Goal: Contribute content: Add original content to the website for others to see

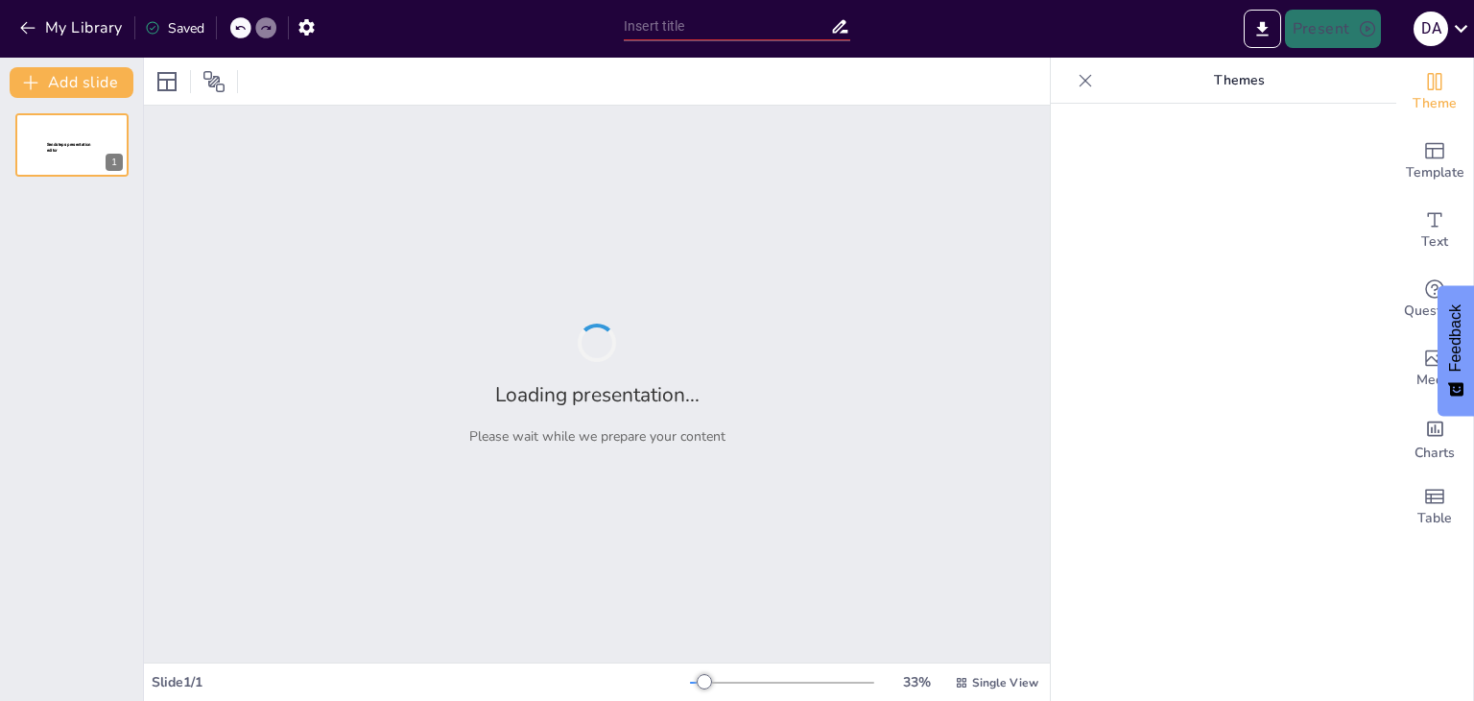
type input "Enfermedad anti-MOG"
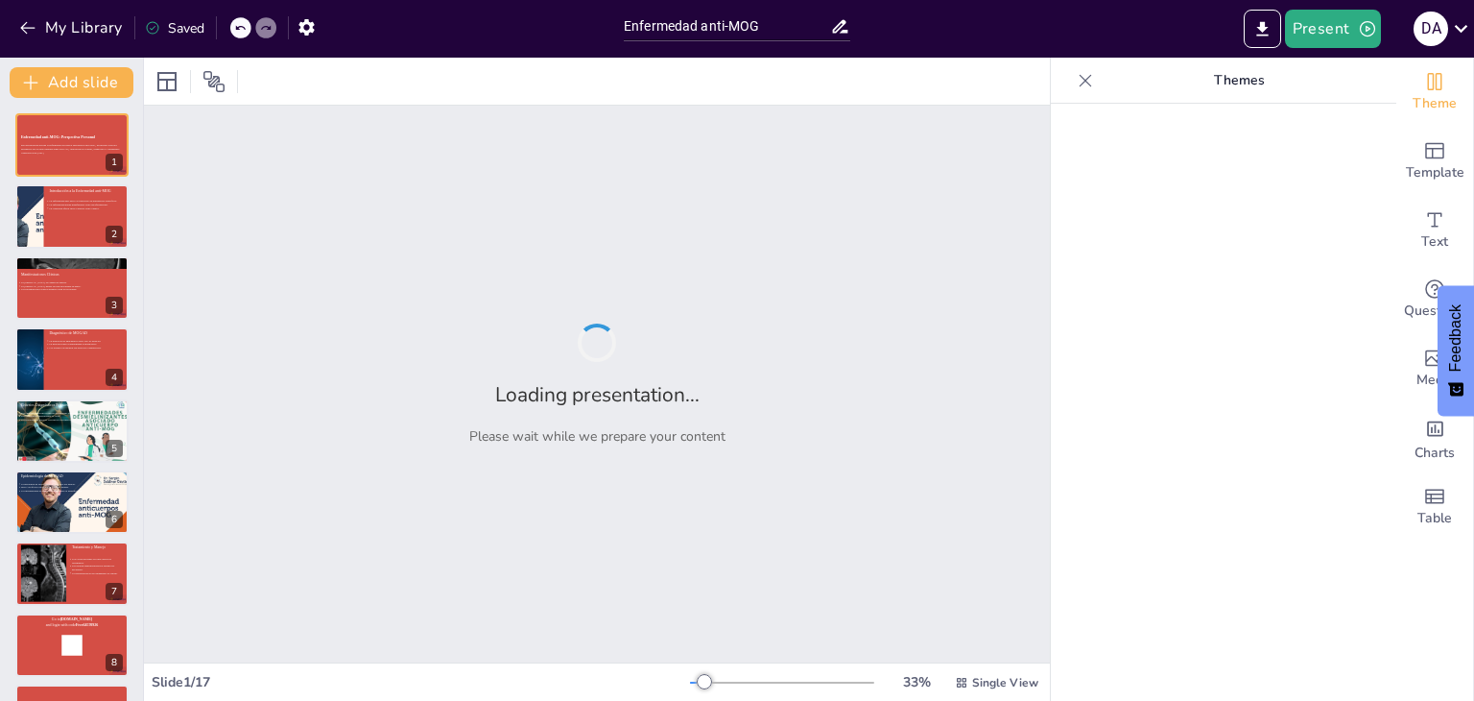
checkbox input "true"
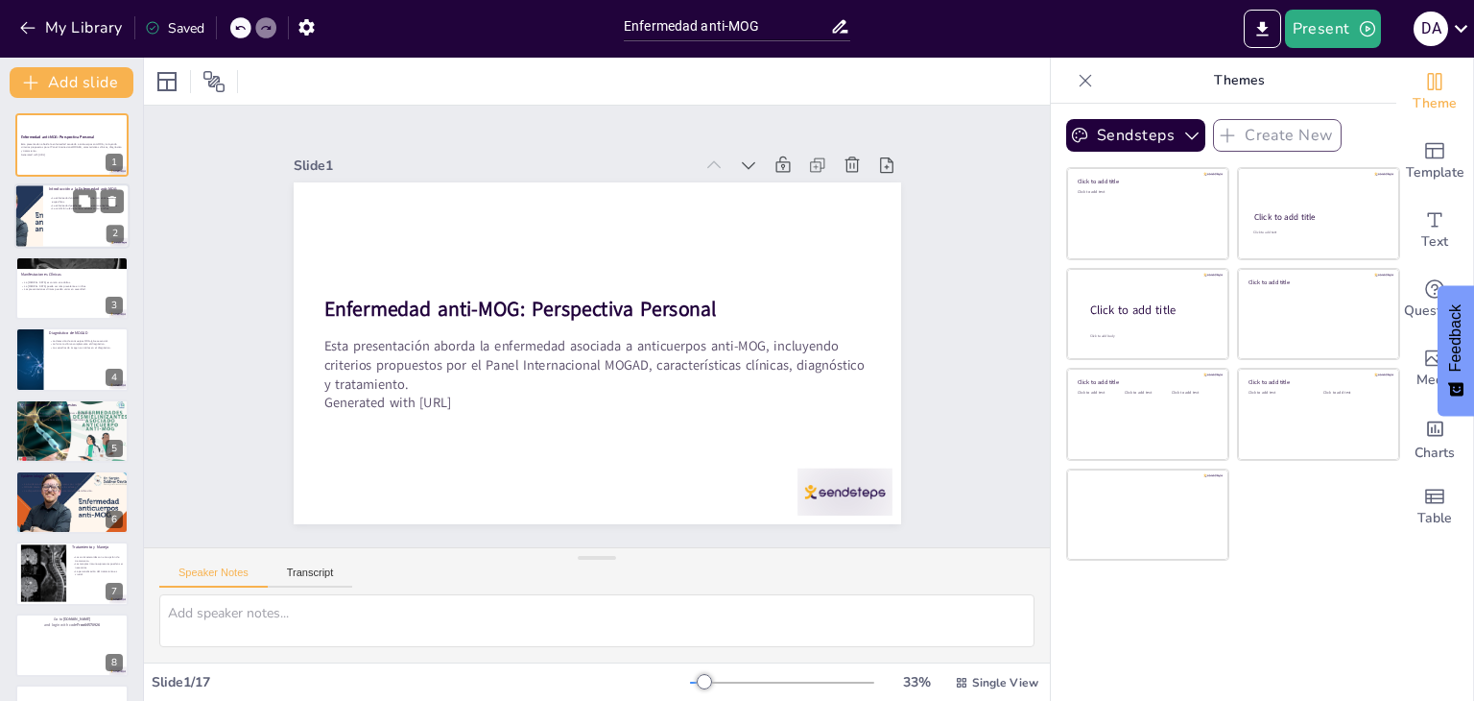
checkbox input "true"
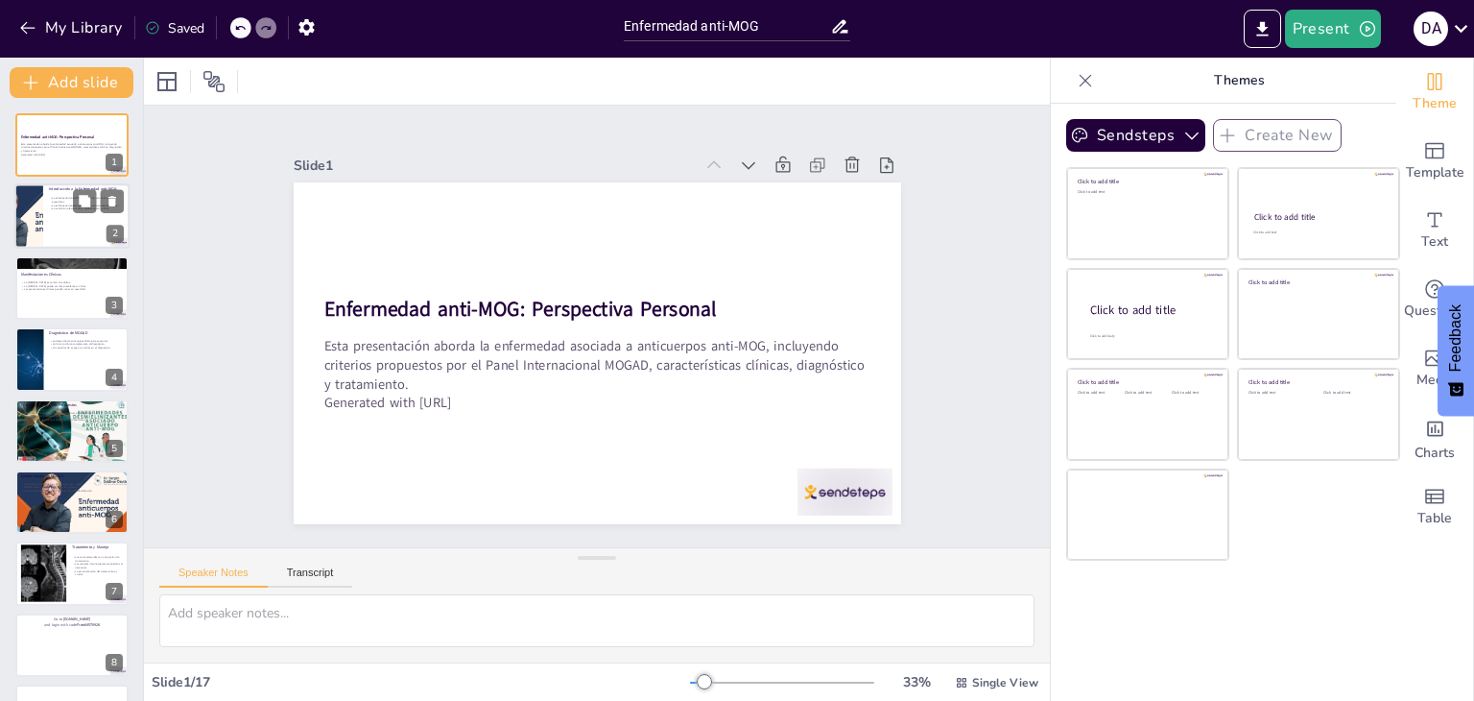
checkbox input "true"
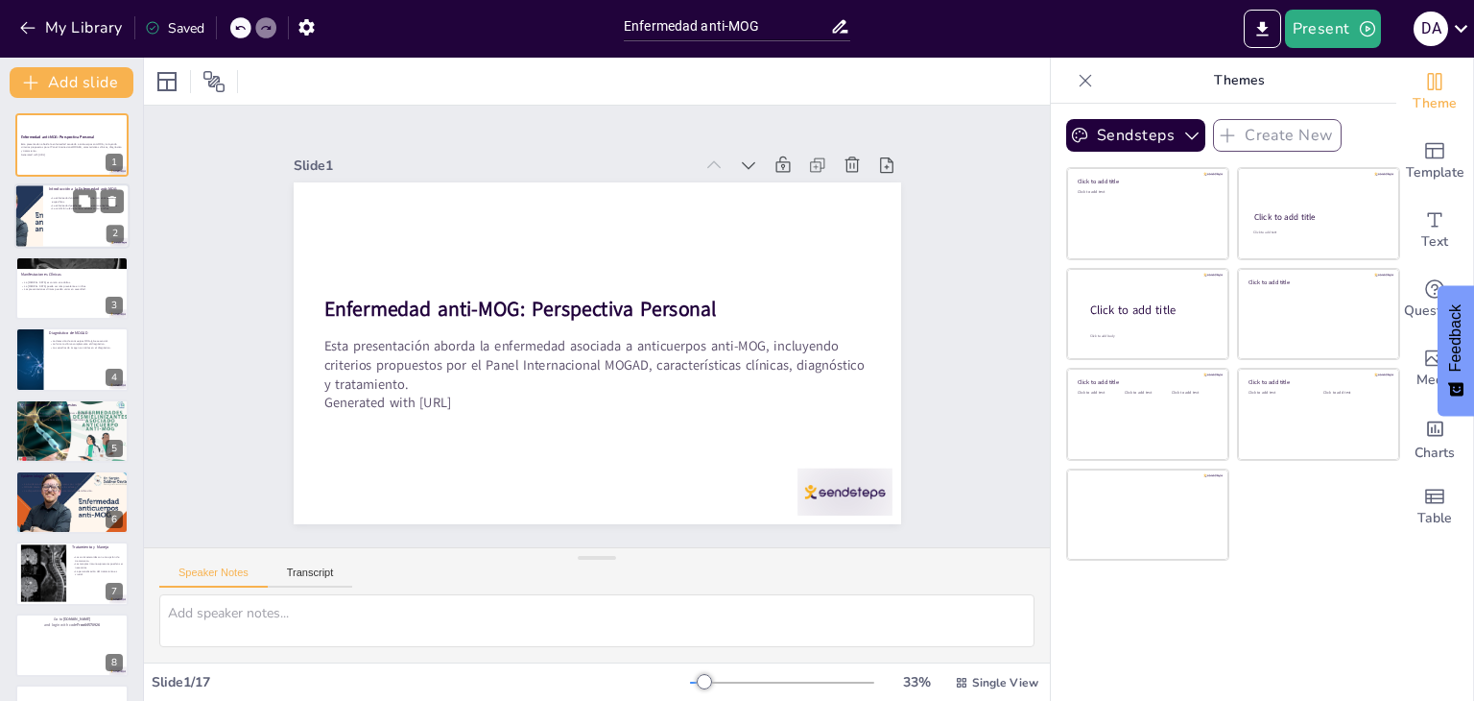
checkbox input "true"
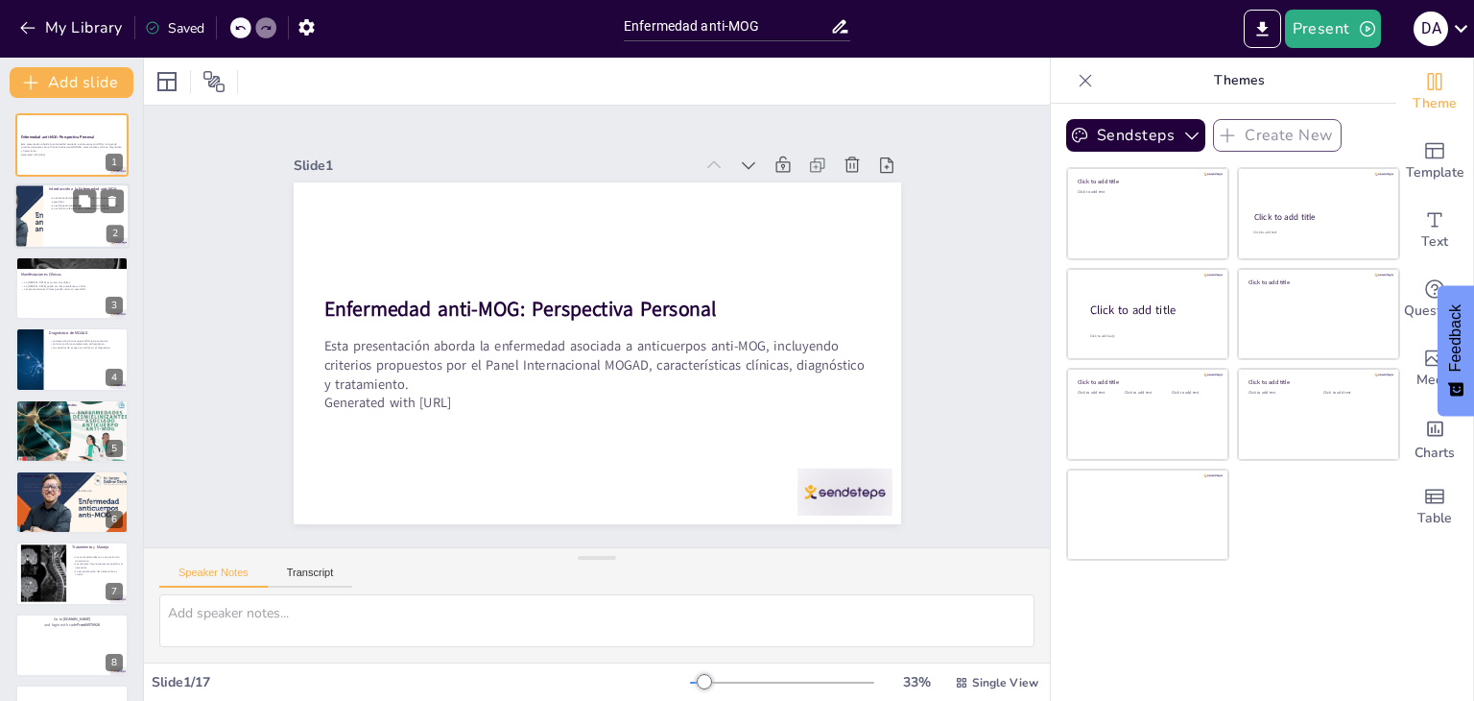
checkbox input "true"
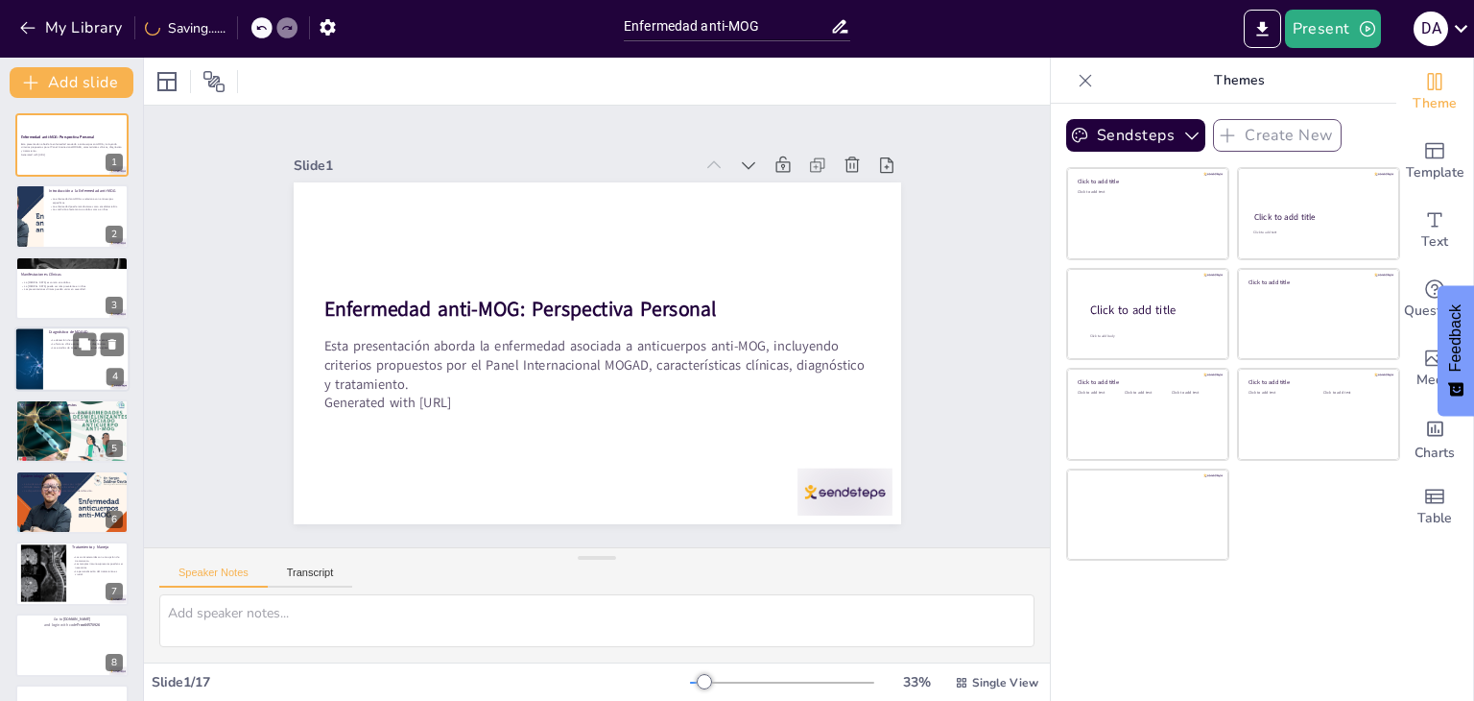
checkbox input "true"
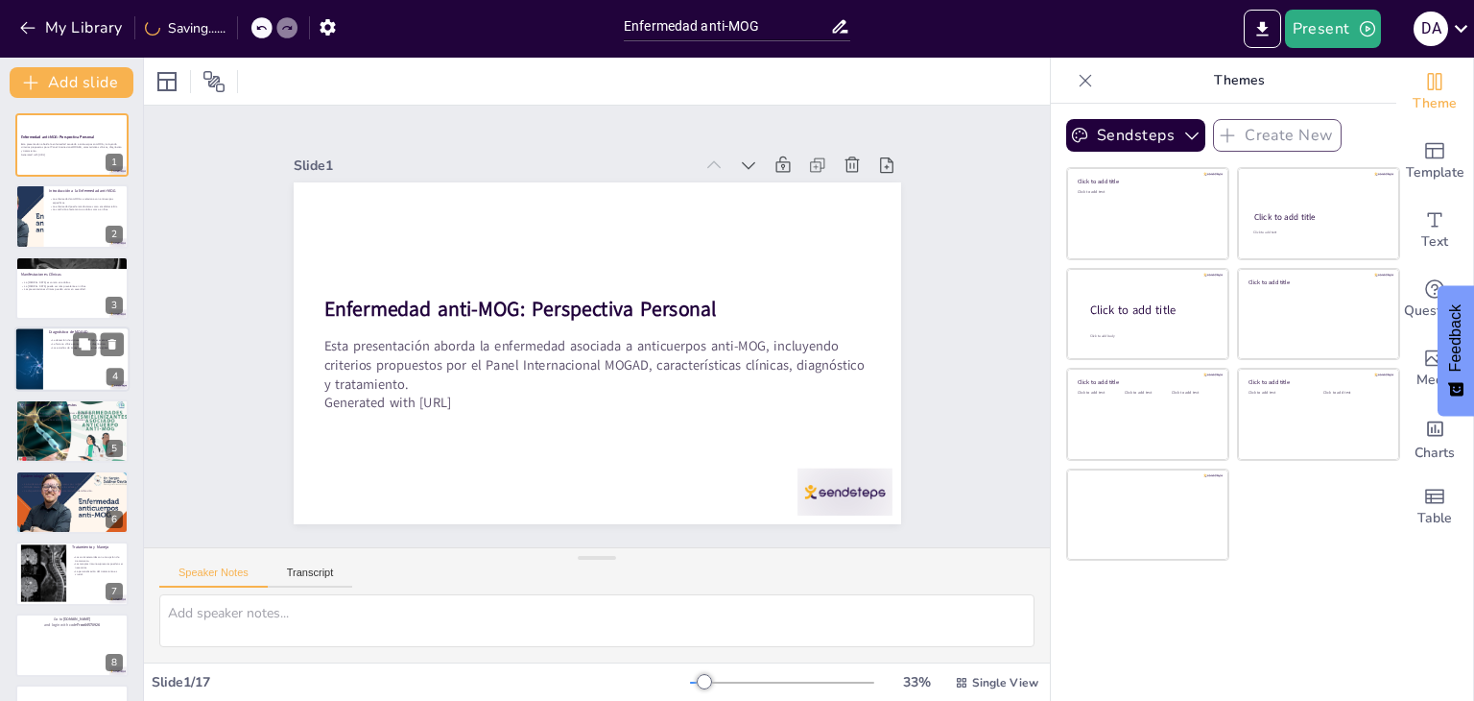
checkbox input "true"
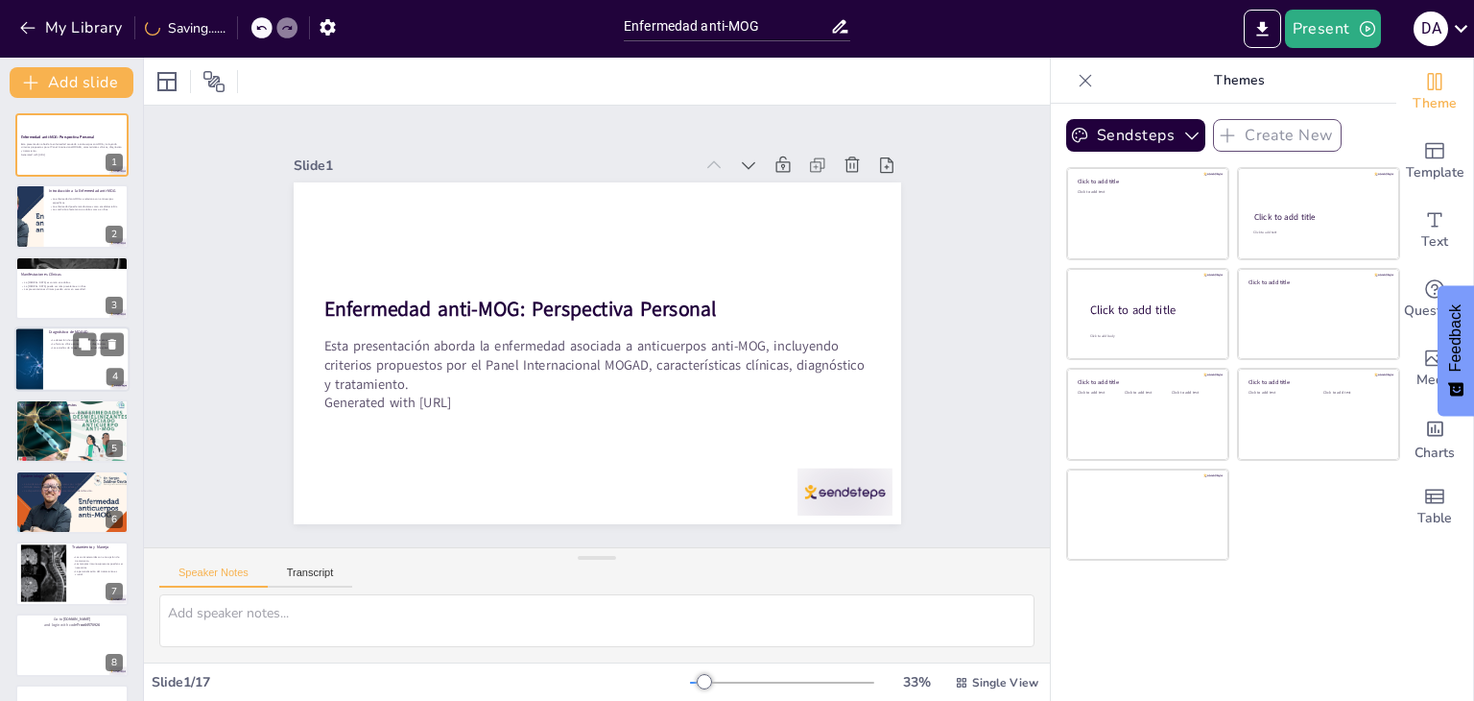
checkbox input "true"
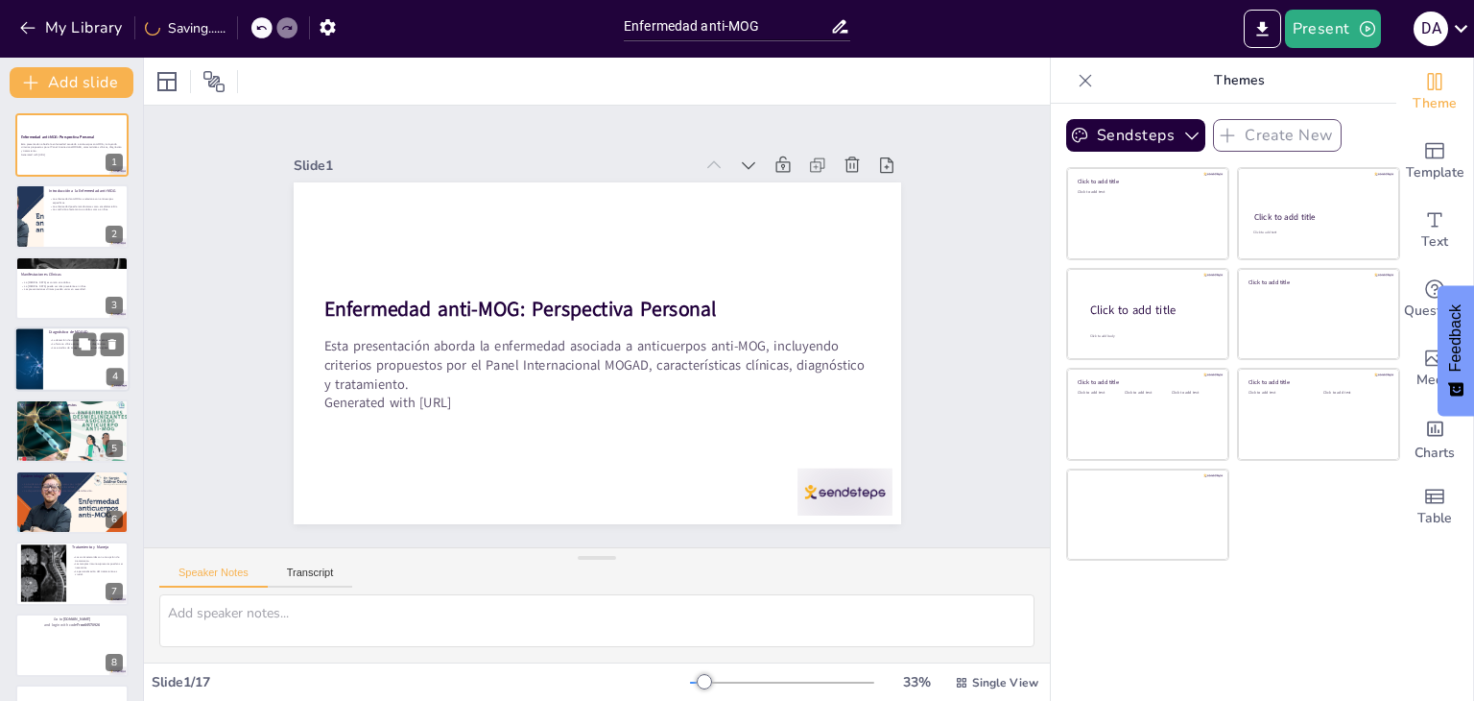
checkbox input "true"
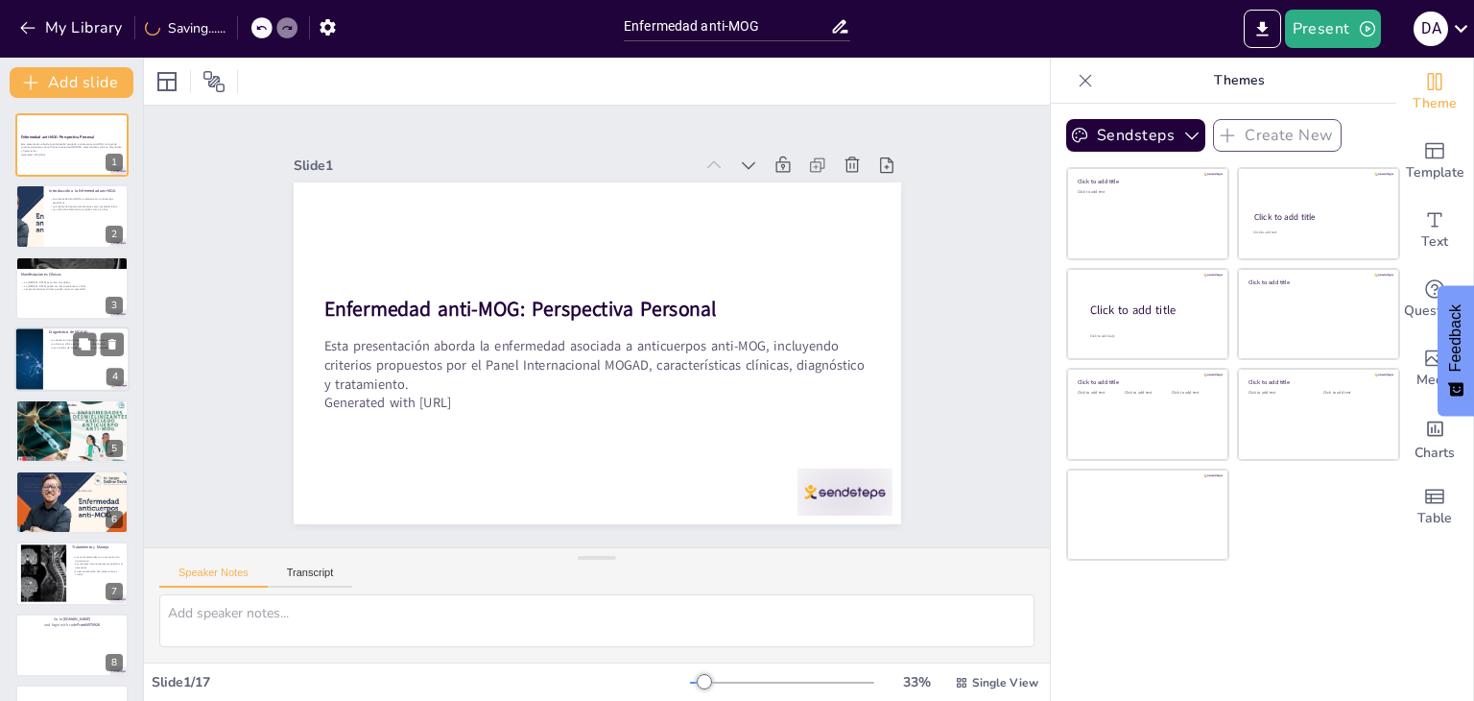
checkbox input "true"
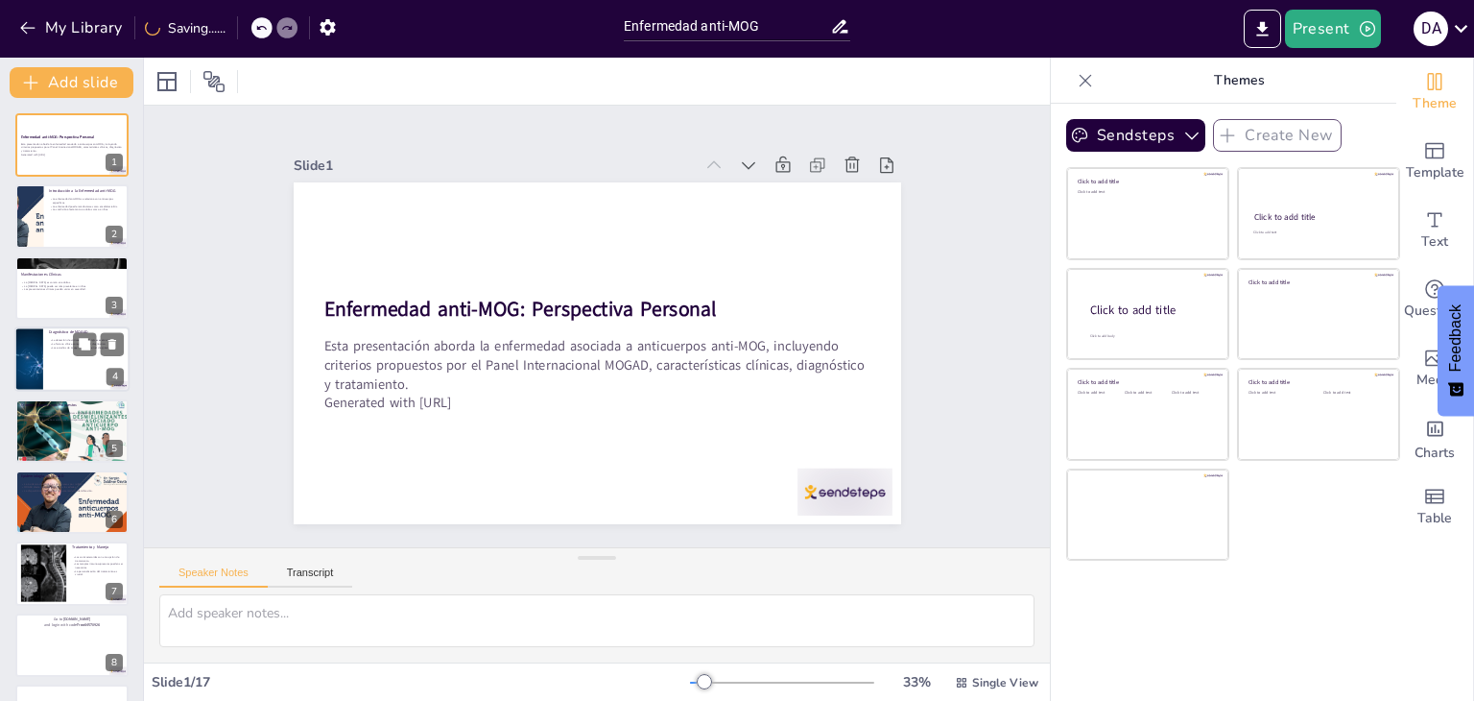
checkbox input "true"
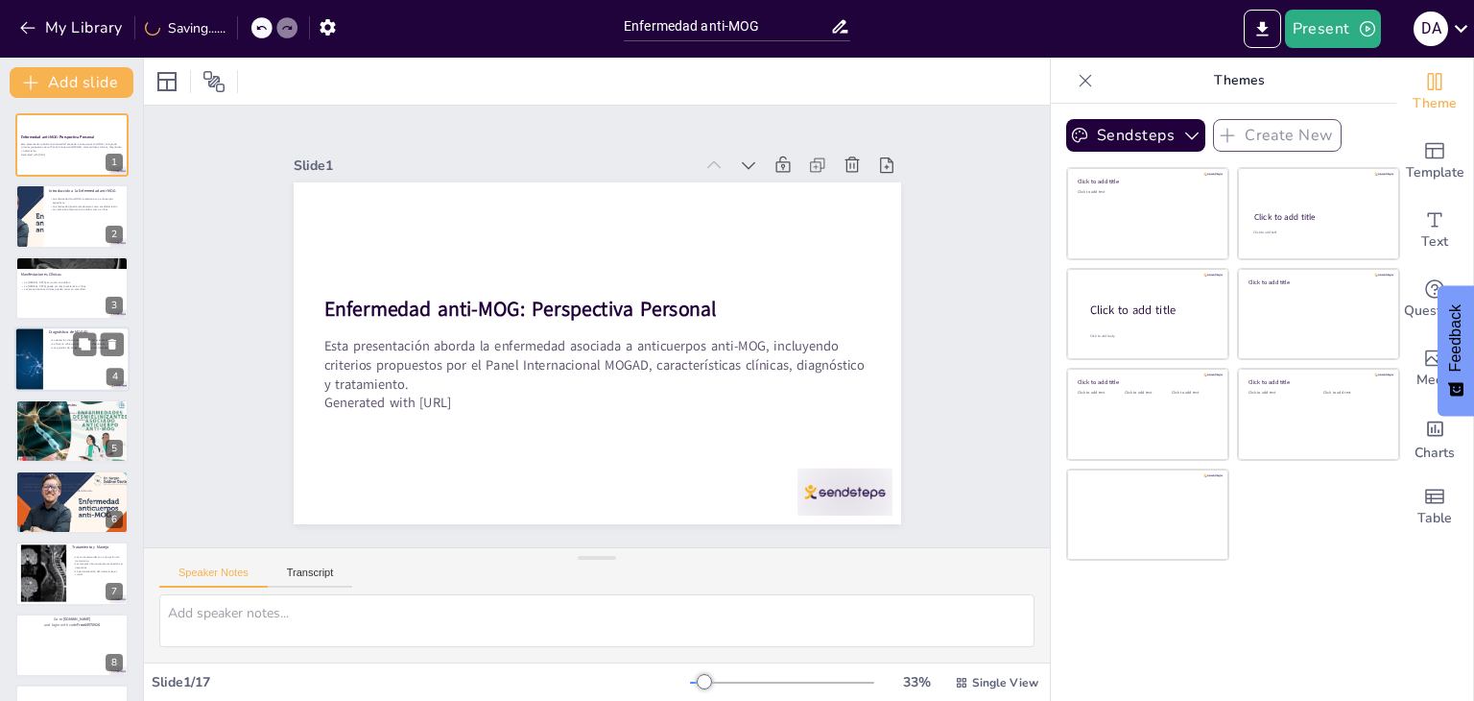
checkbox input "true"
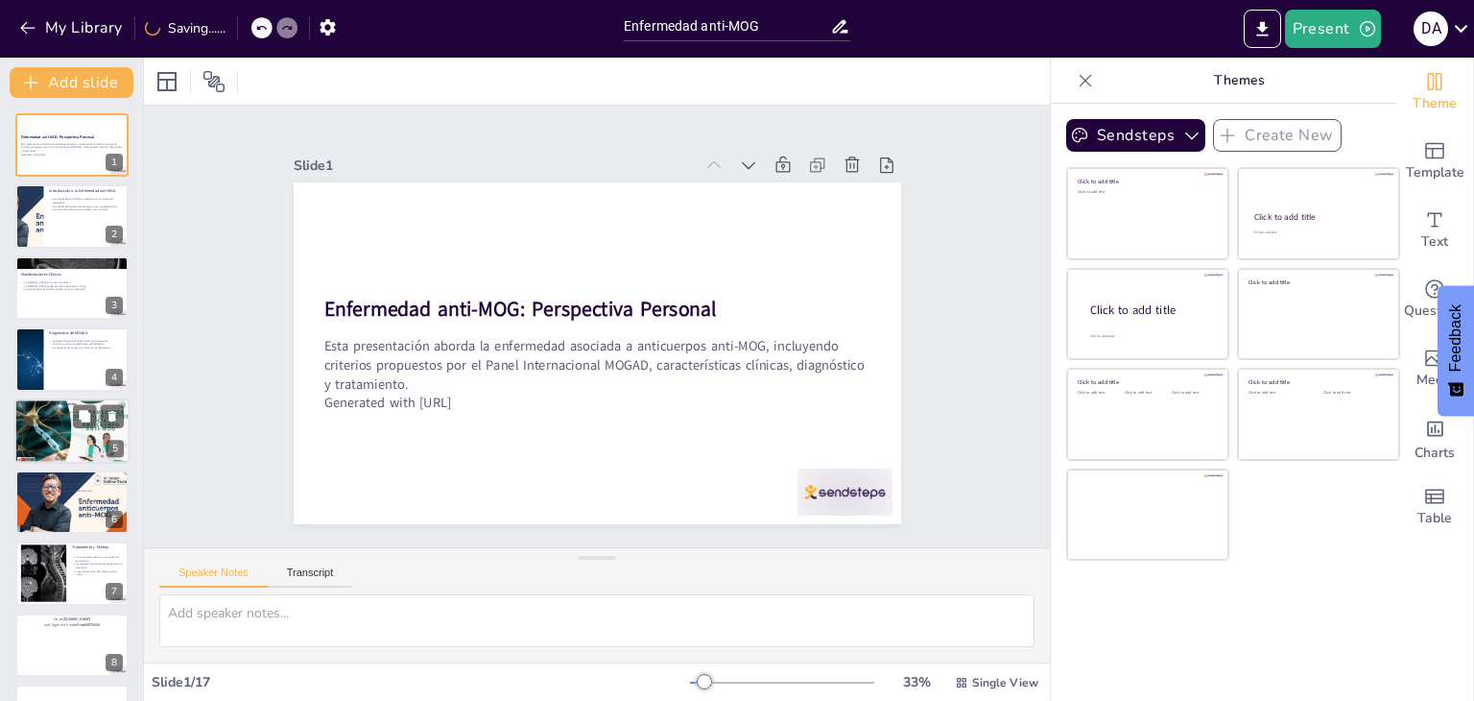
checkbox input "true"
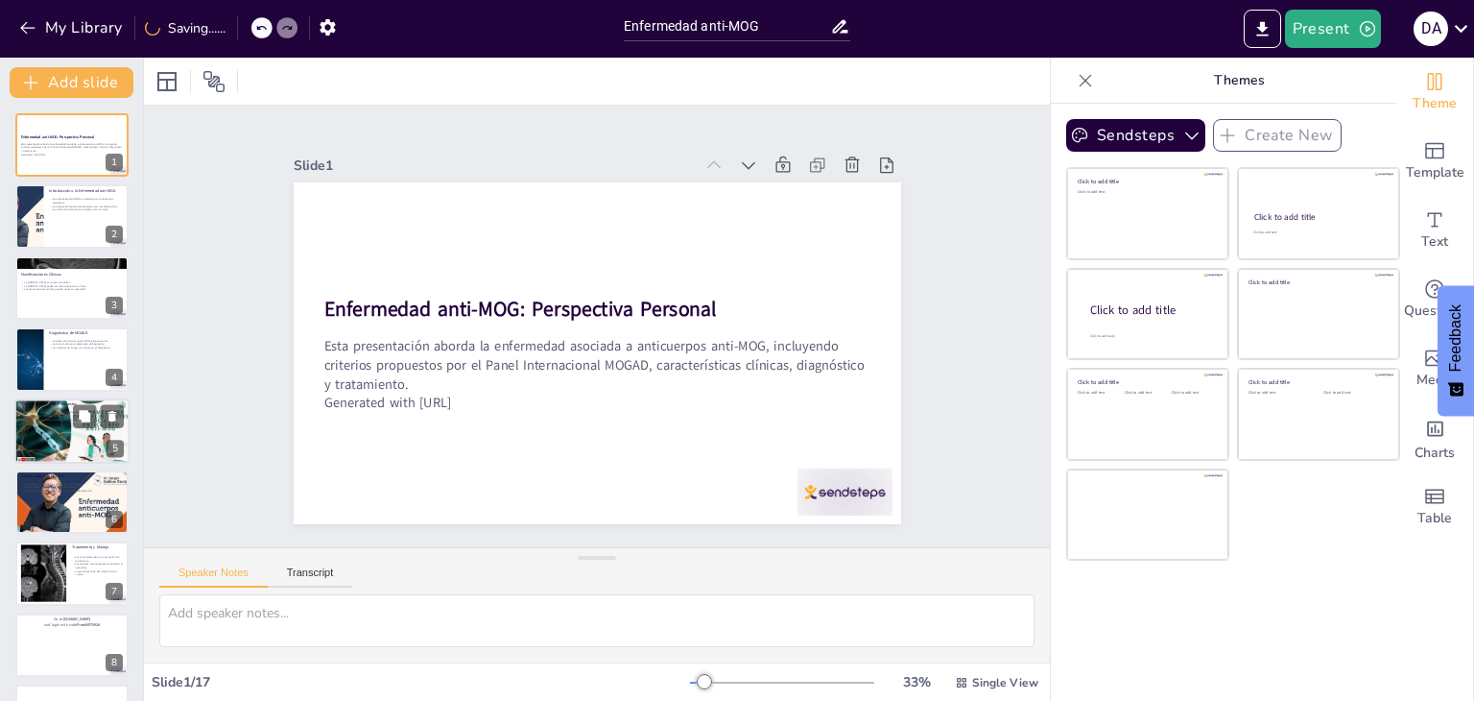
checkbox input "true"
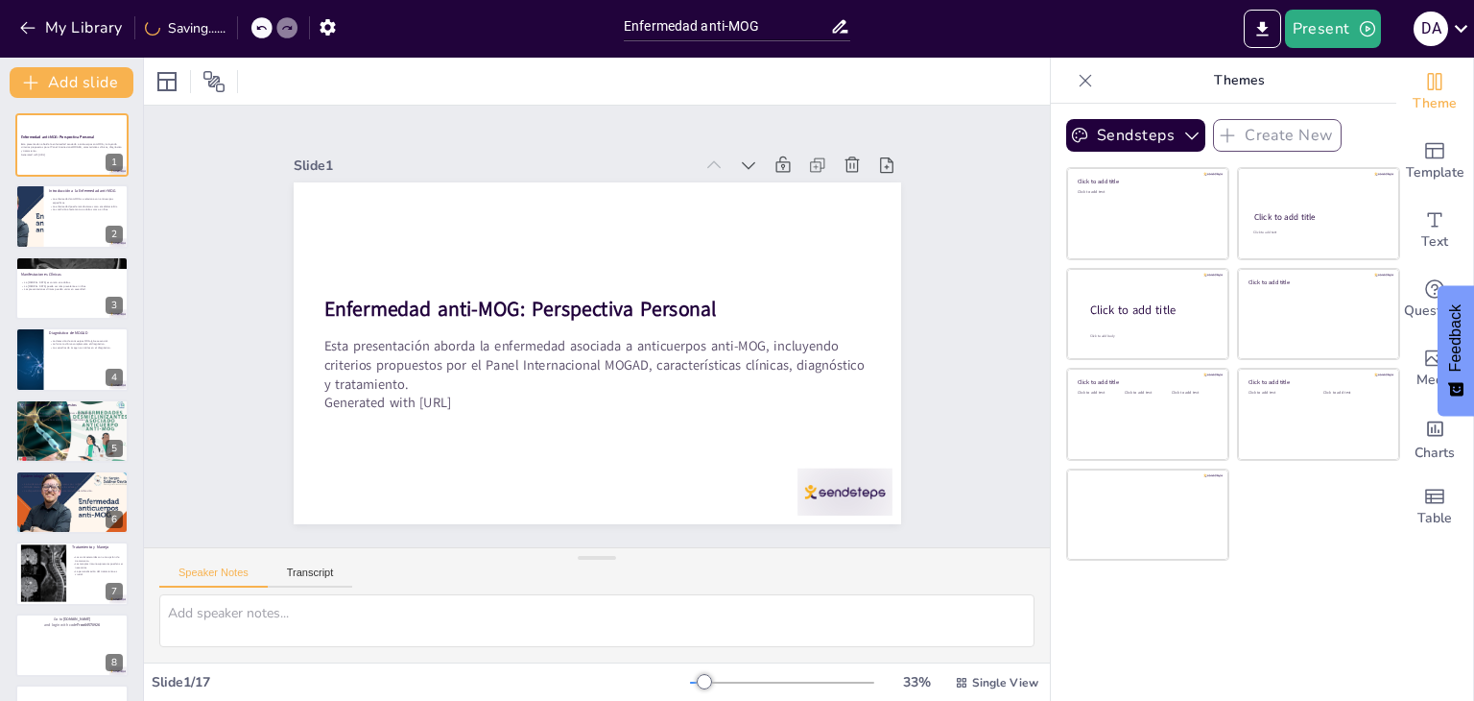
checkbox input "true"
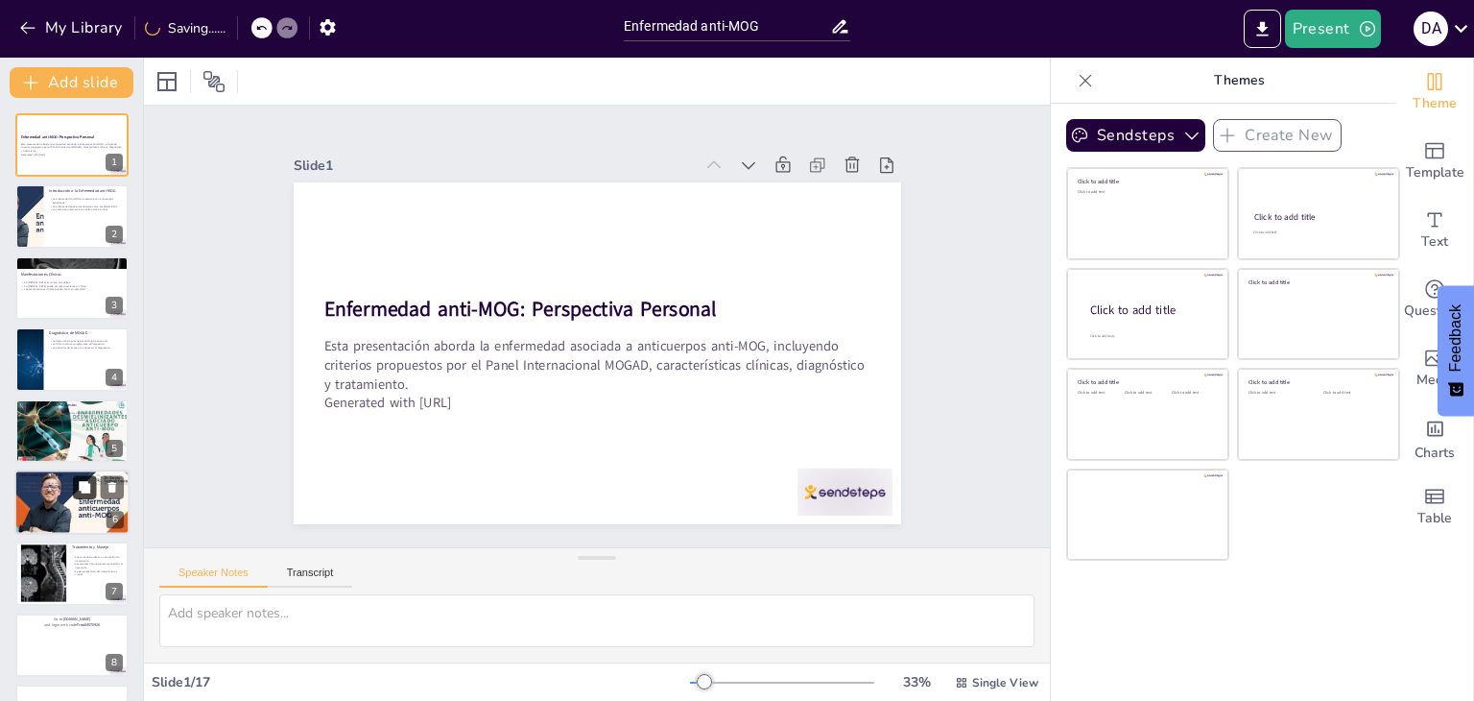
checkbox input "true"
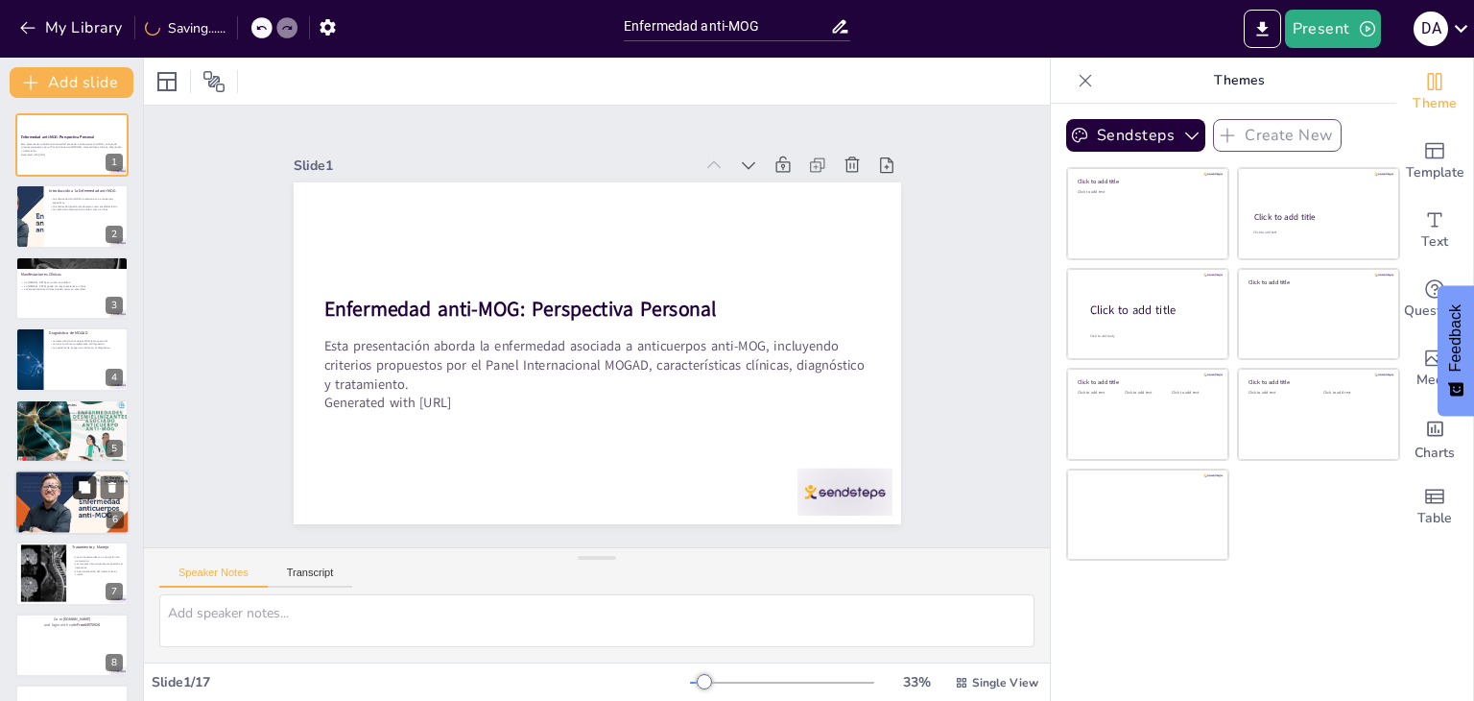
checkbox input "true"
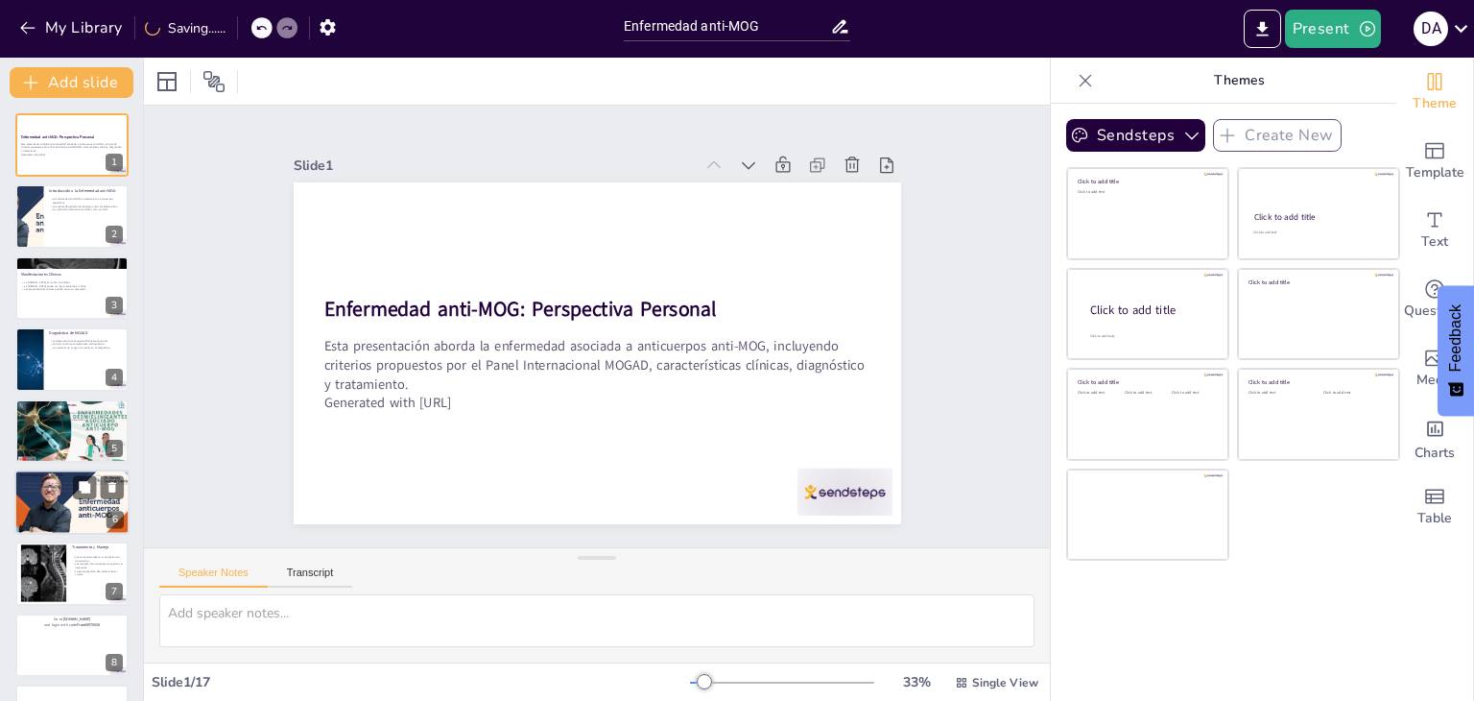
checkbox input "true"
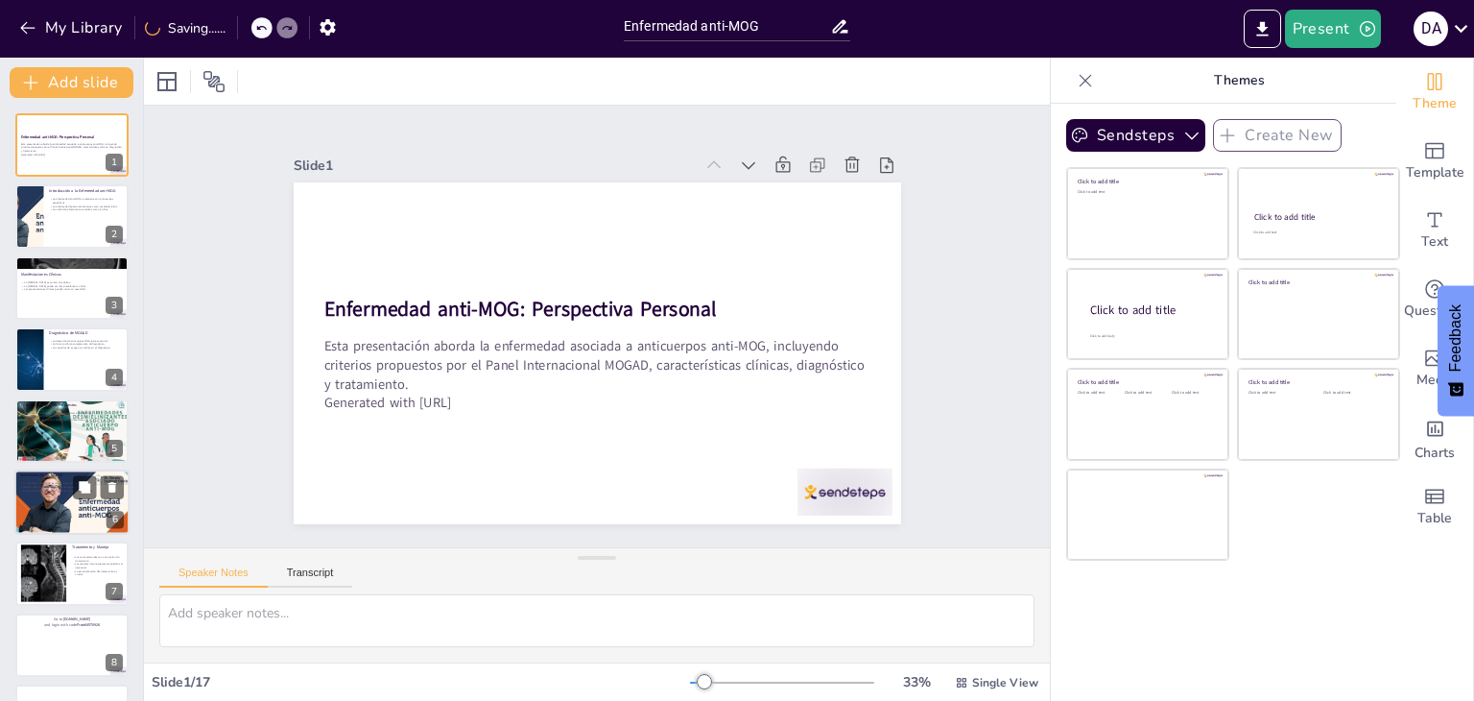
click at [84, 512] on div at bounding box center [71, 501] width 115 height 65
type textarea "La incidencia de 1-6 casos por millón destaca la rareza de la enfermedad, pero …"
checkbox input "true"
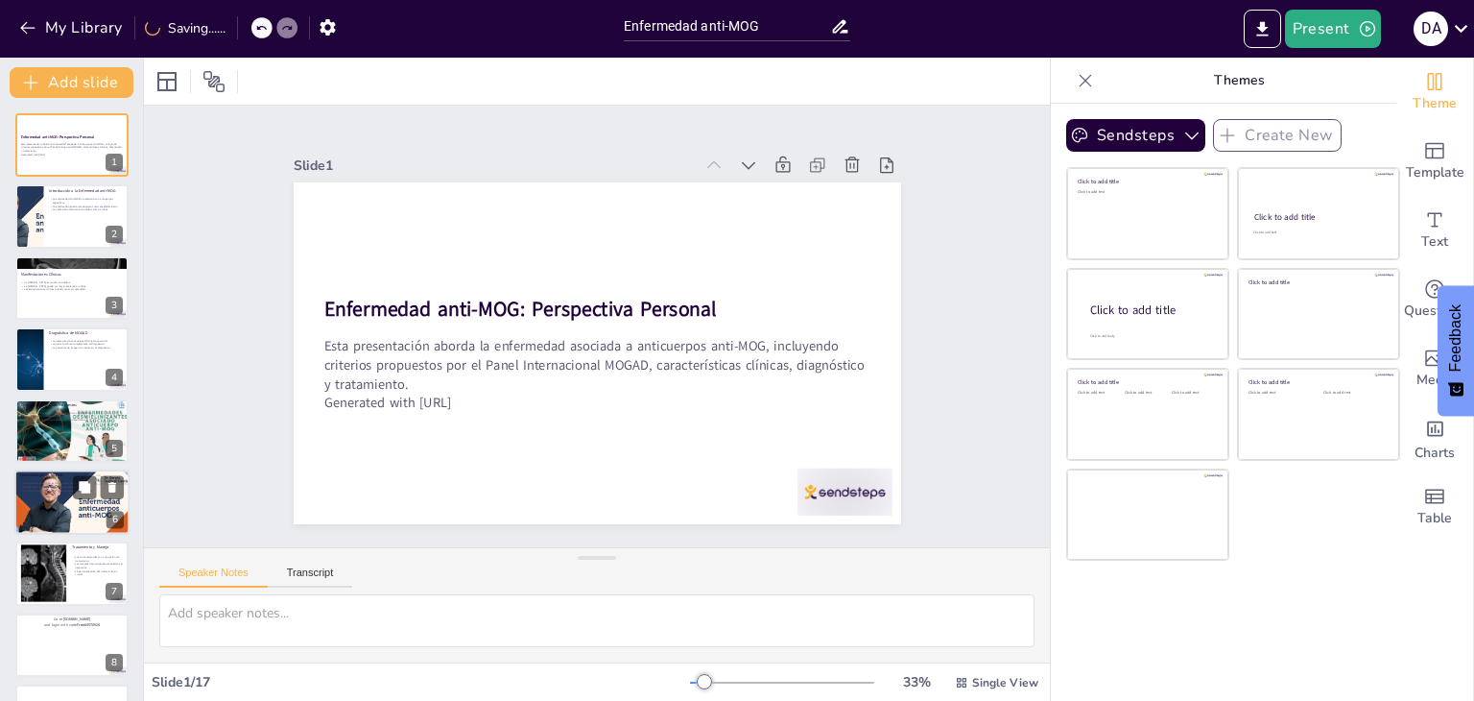
checkbox input "true"
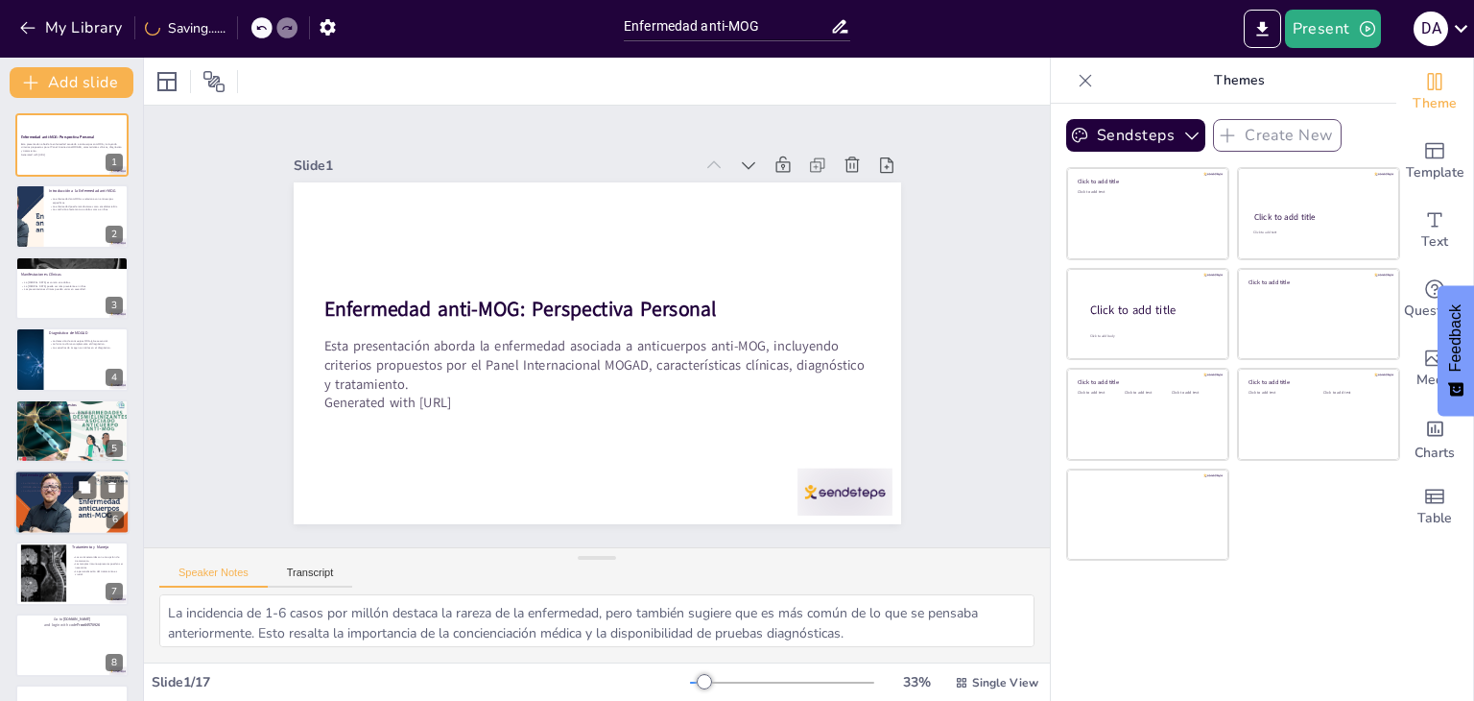
scroll to position [103, 0]
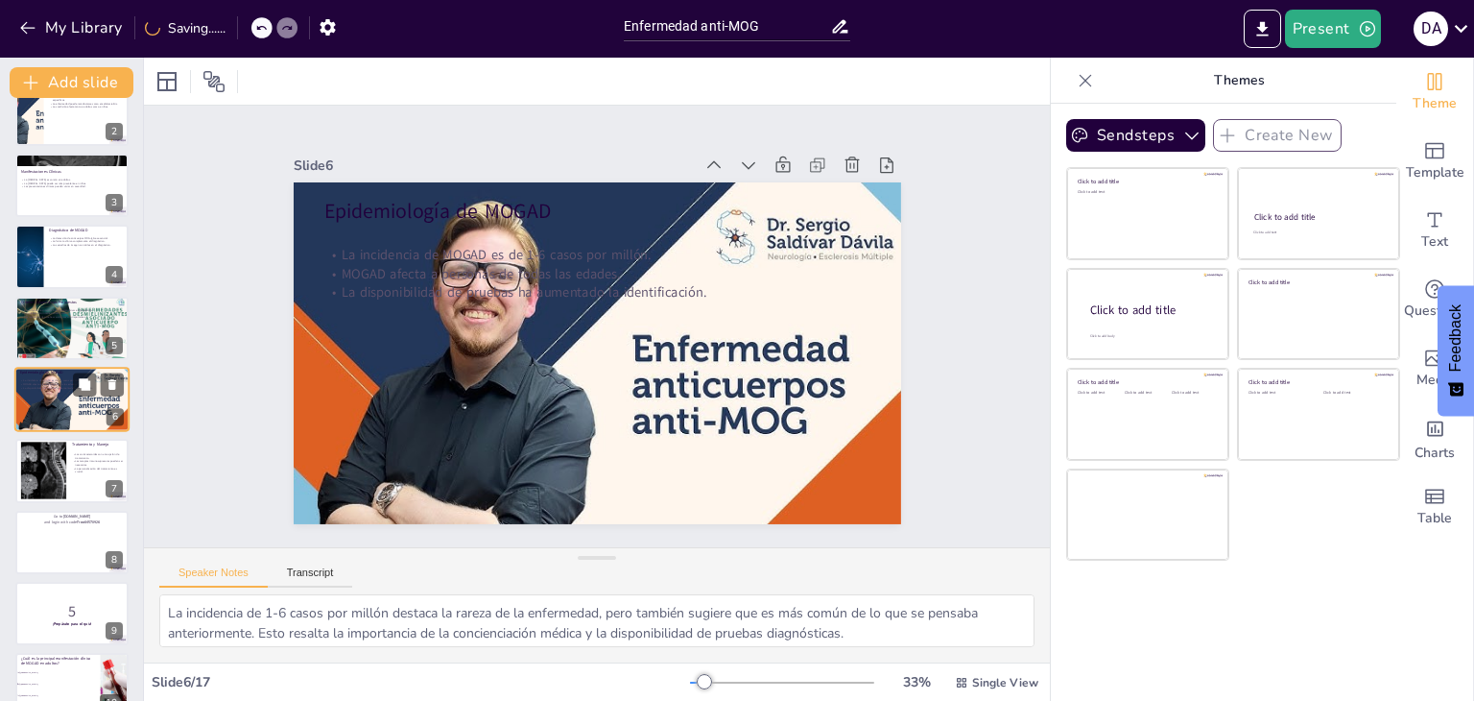
checkbox input "true"
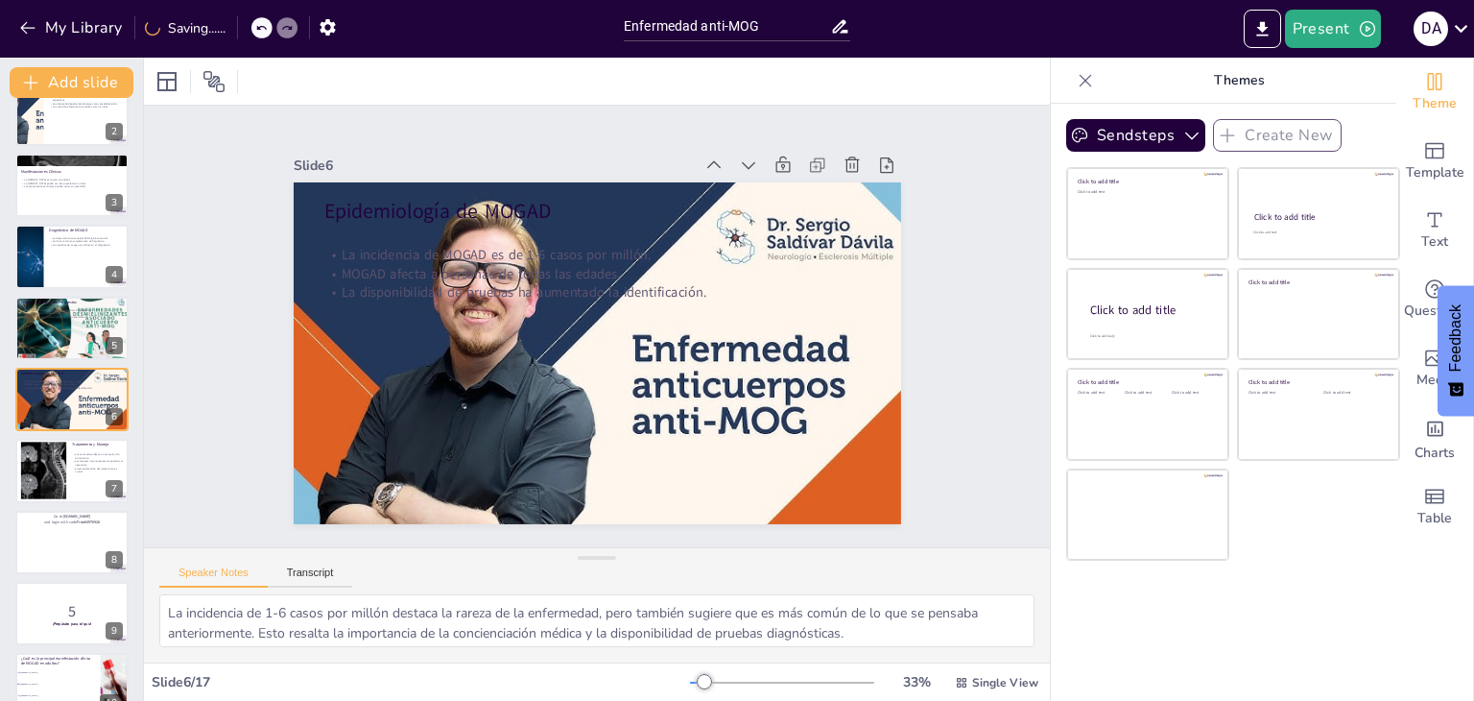
checkbox input "true"
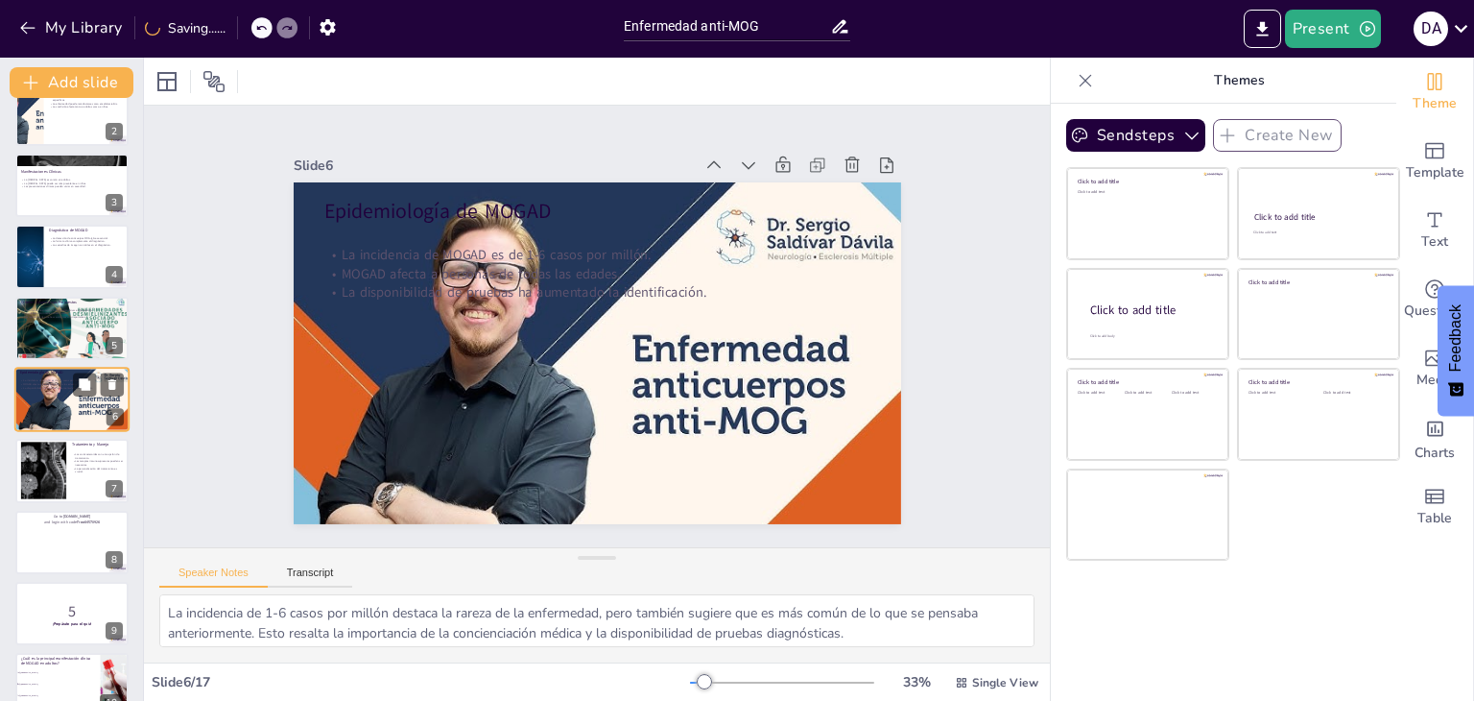
checkbox input "true"
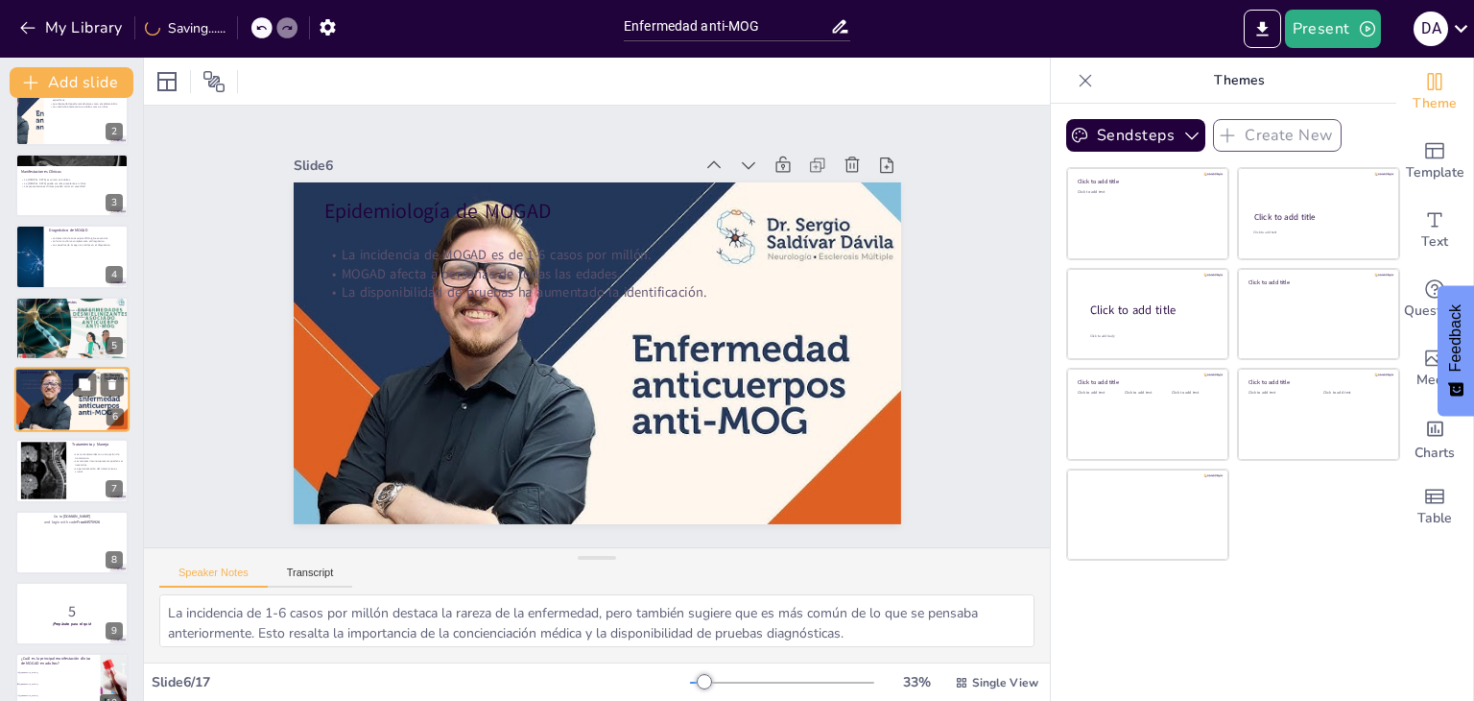
checkbox input "true"
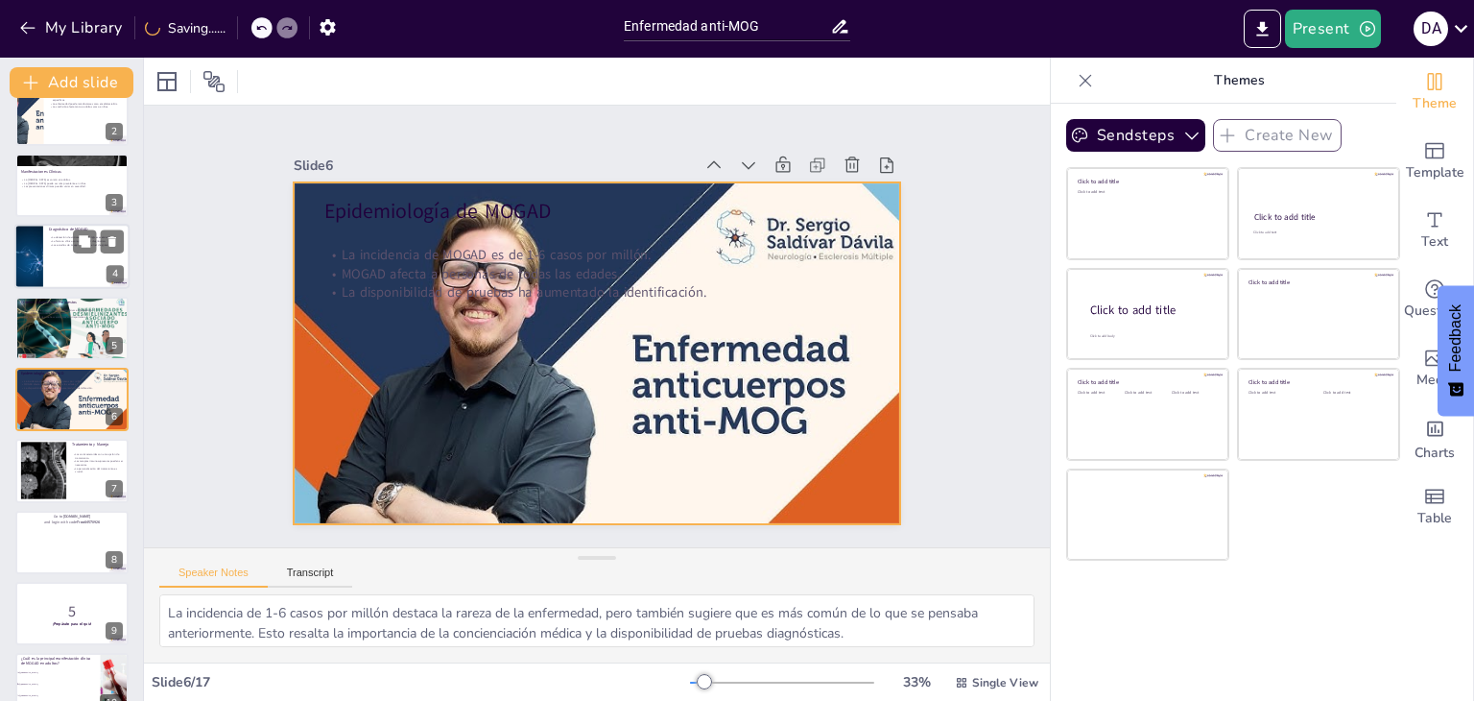
checkbox input "true"
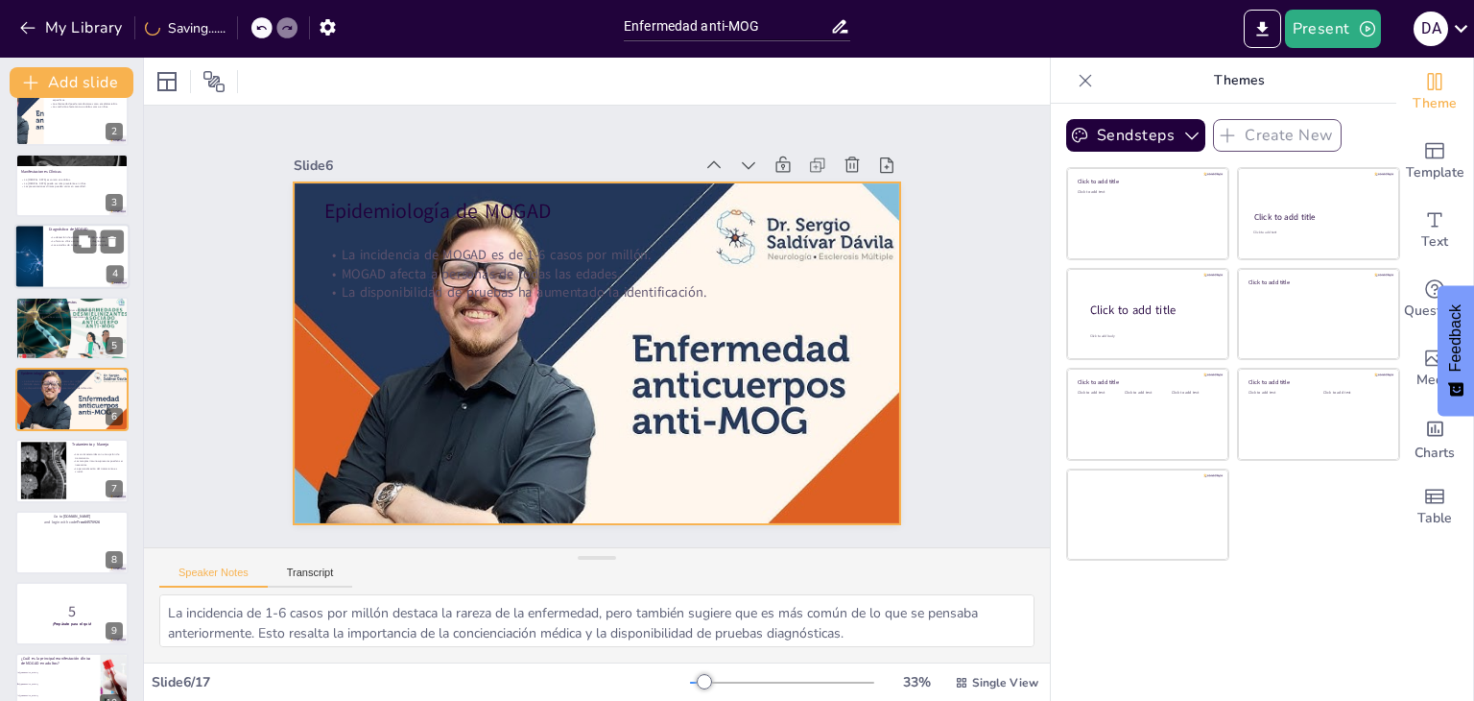
checkbox input "true"
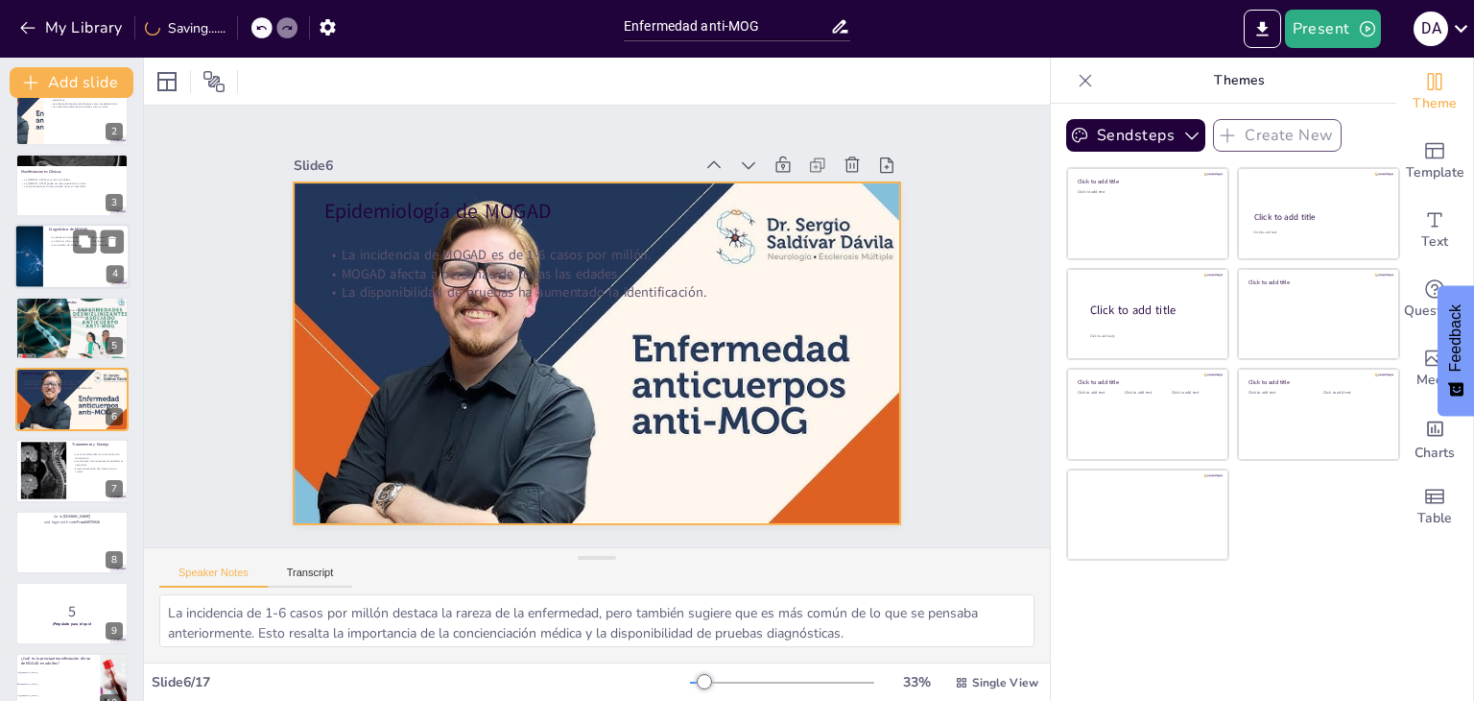
checkbox input "true"
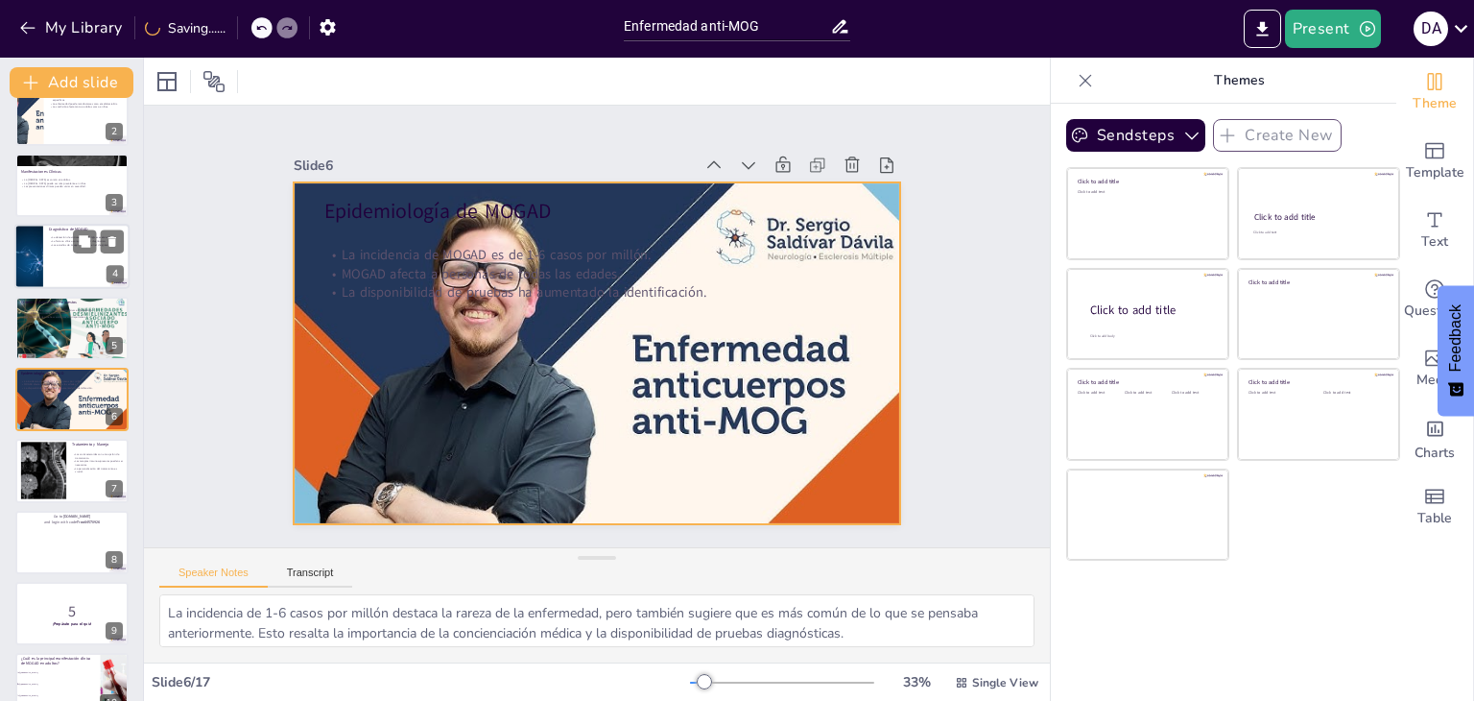
checkbox input "true"
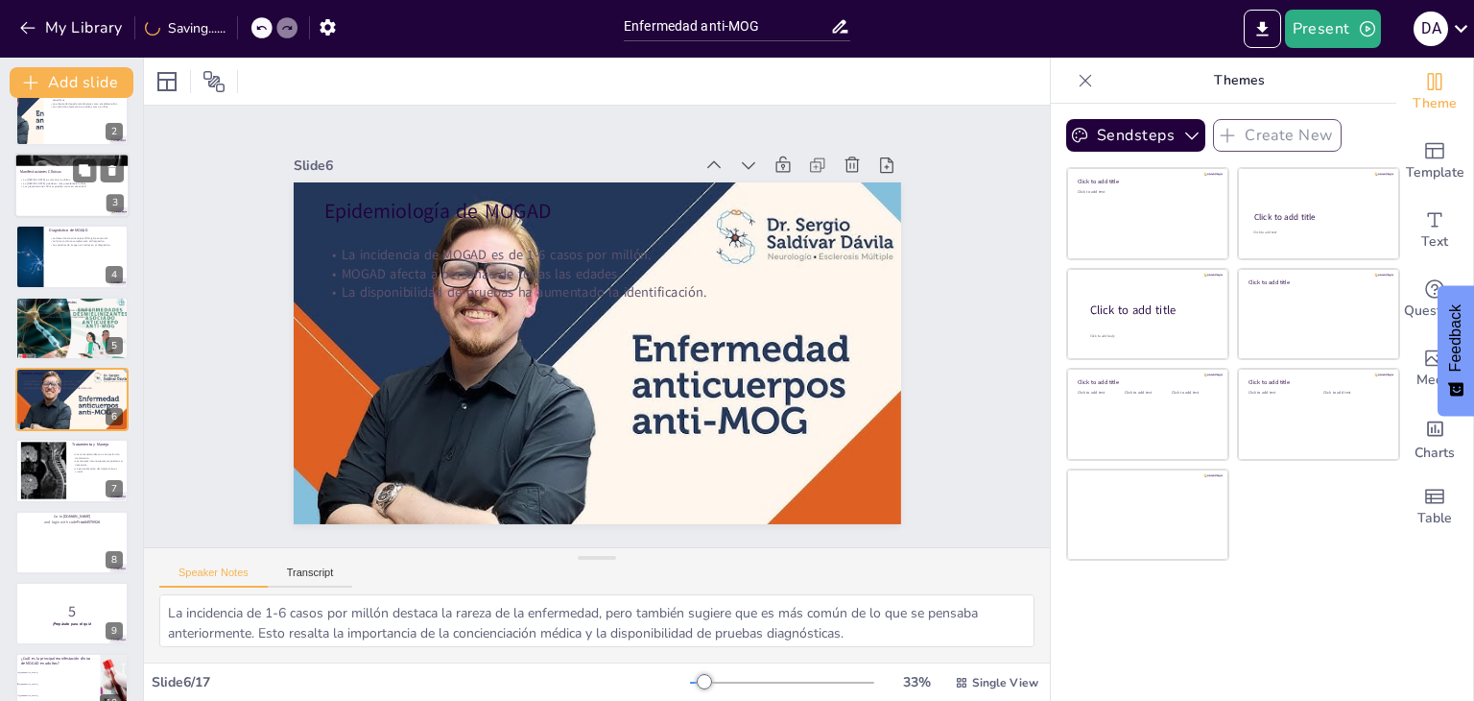
checkbox input "true"
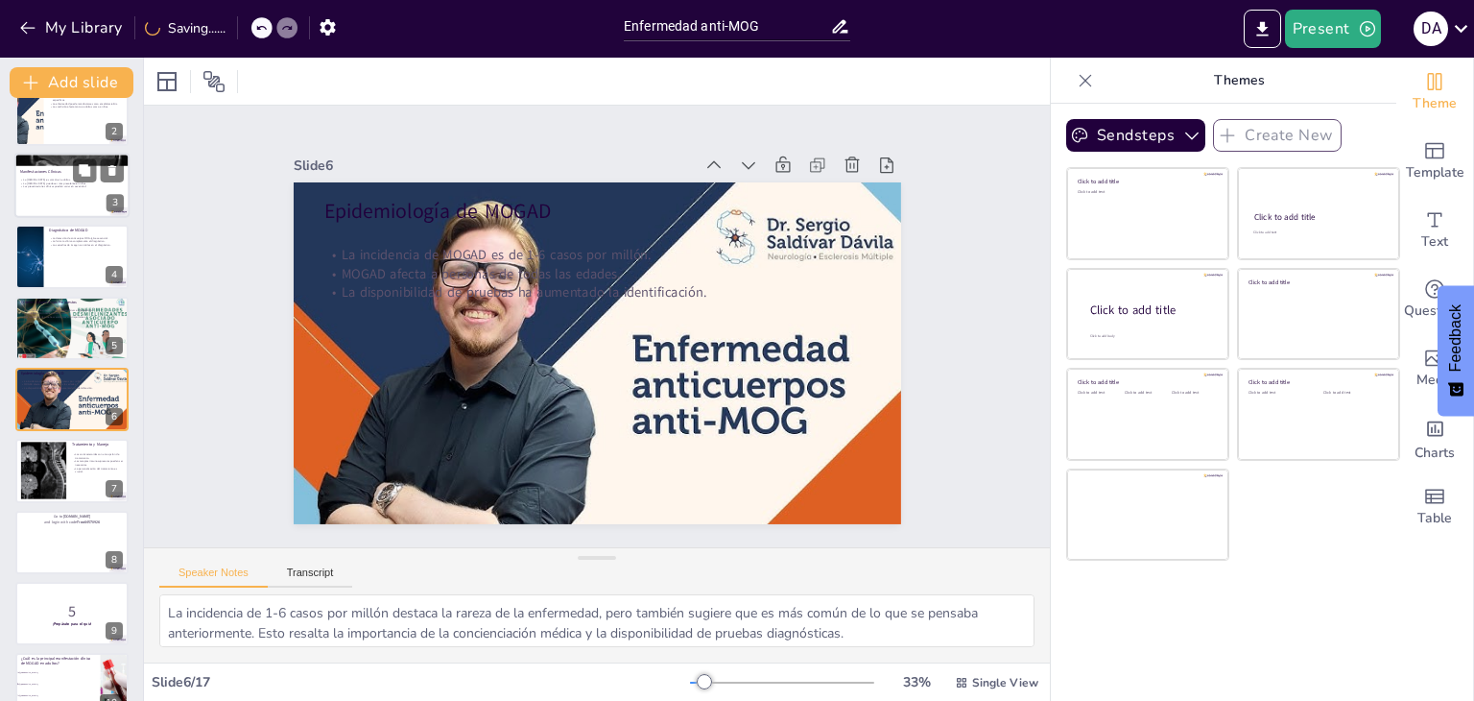
checkbox input "true"
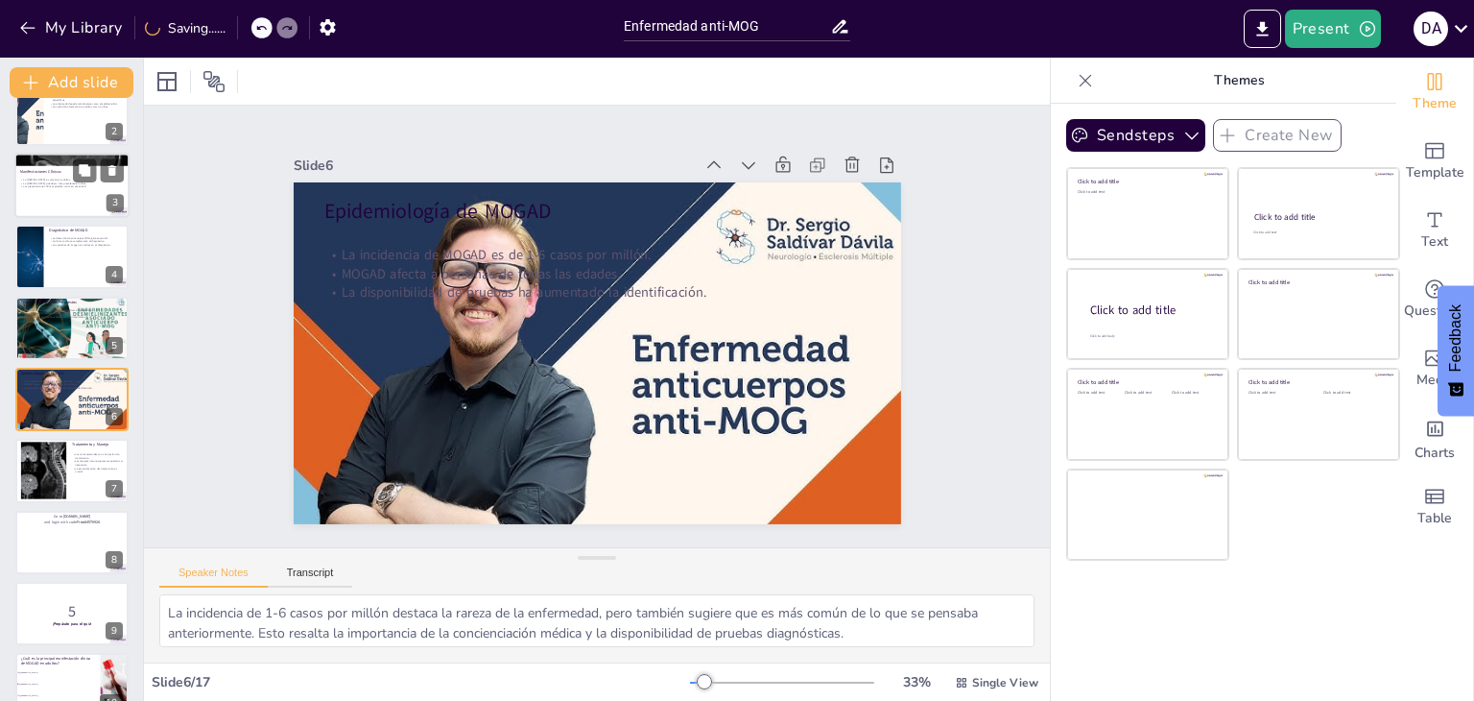
checkbox input "true"
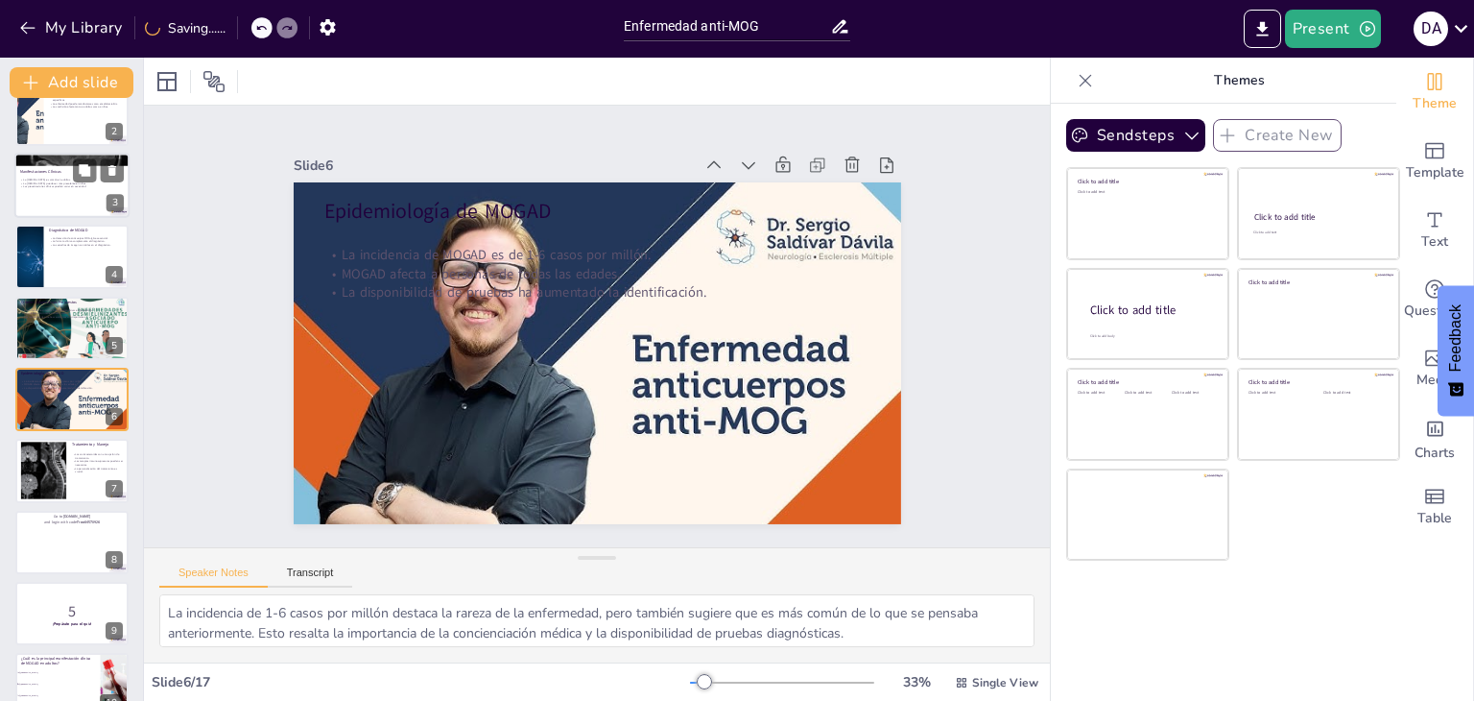
checkbox input "true"
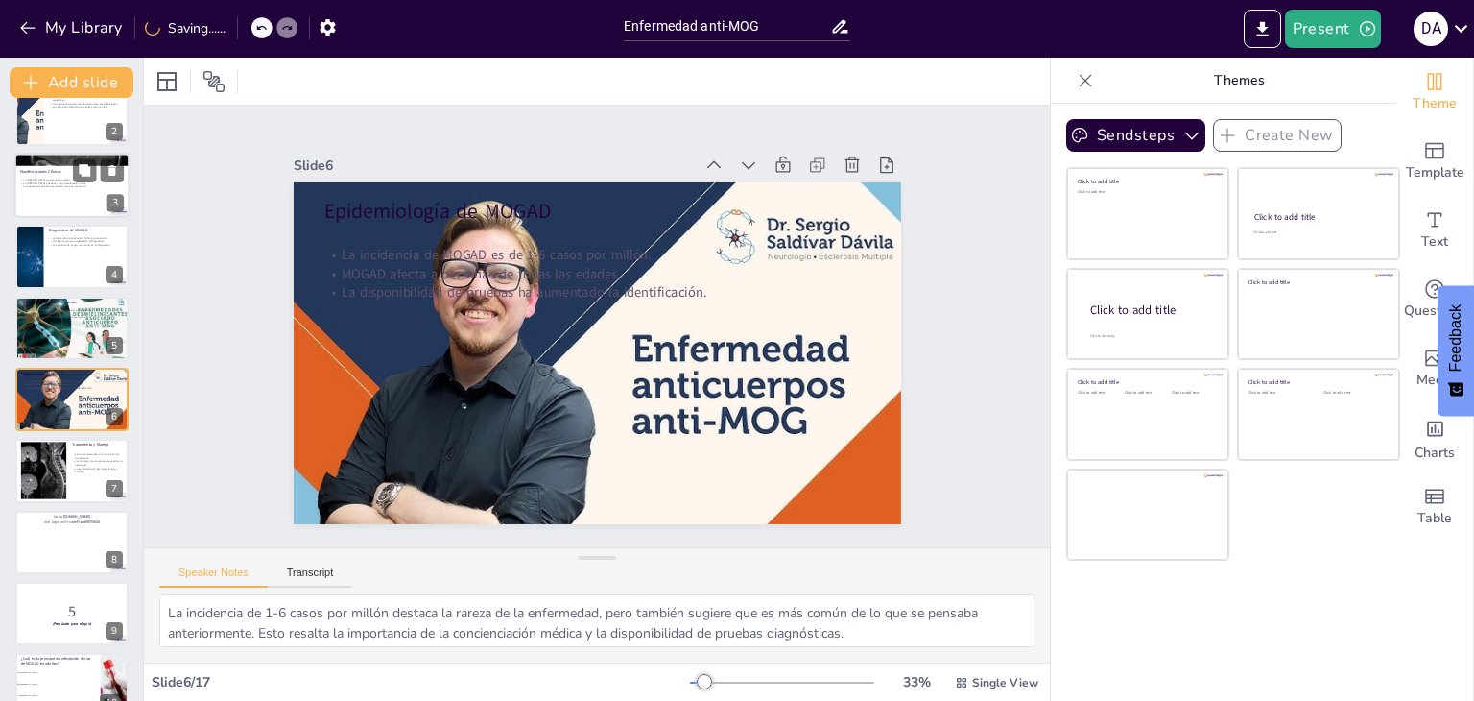
checkbox input "true"
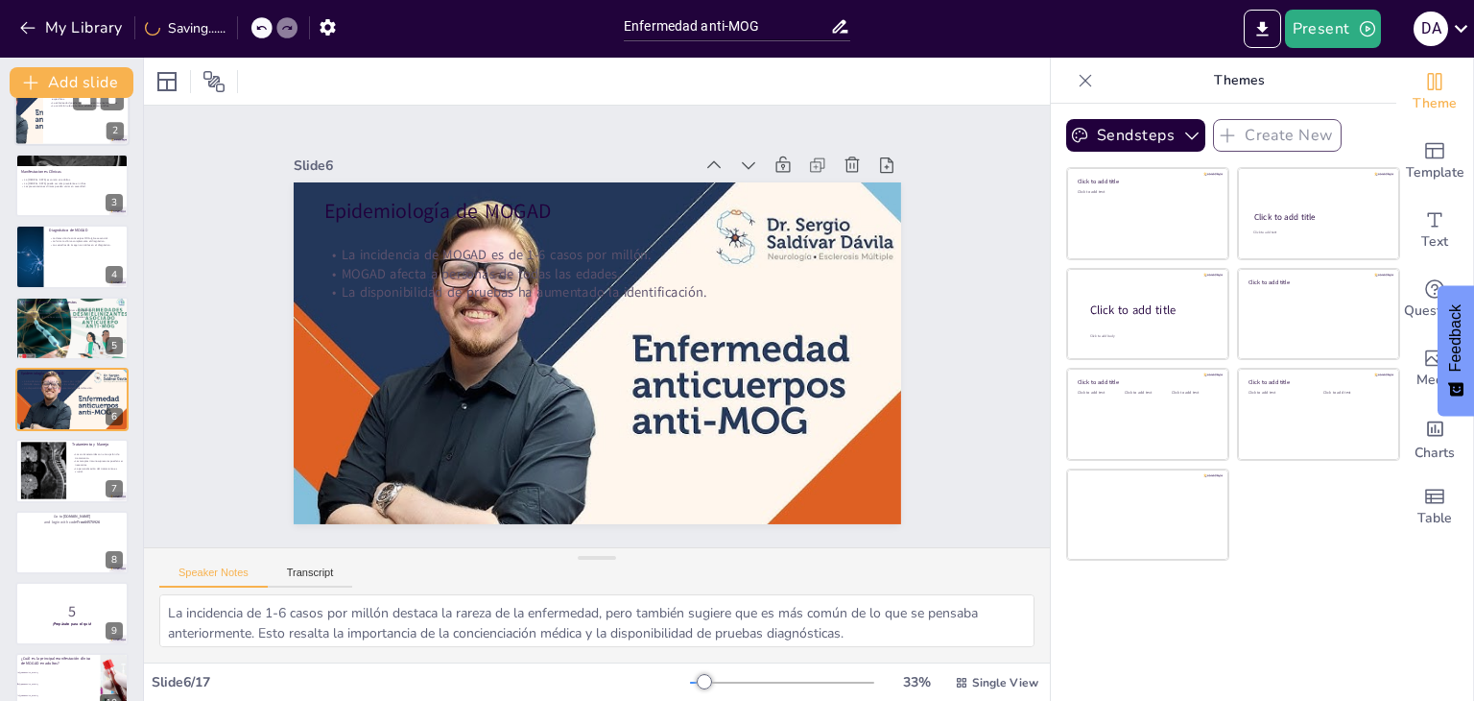
checkbox input "true"
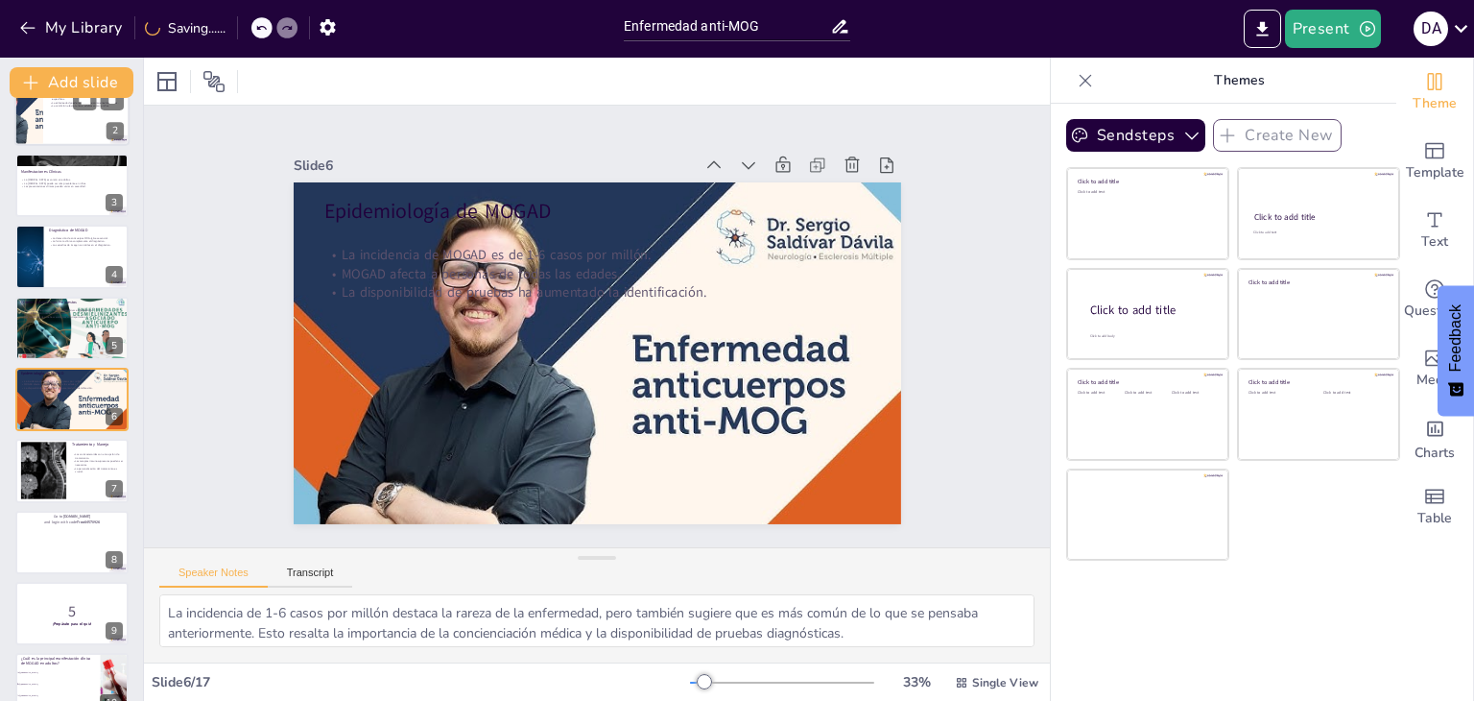
checkbox input "true"
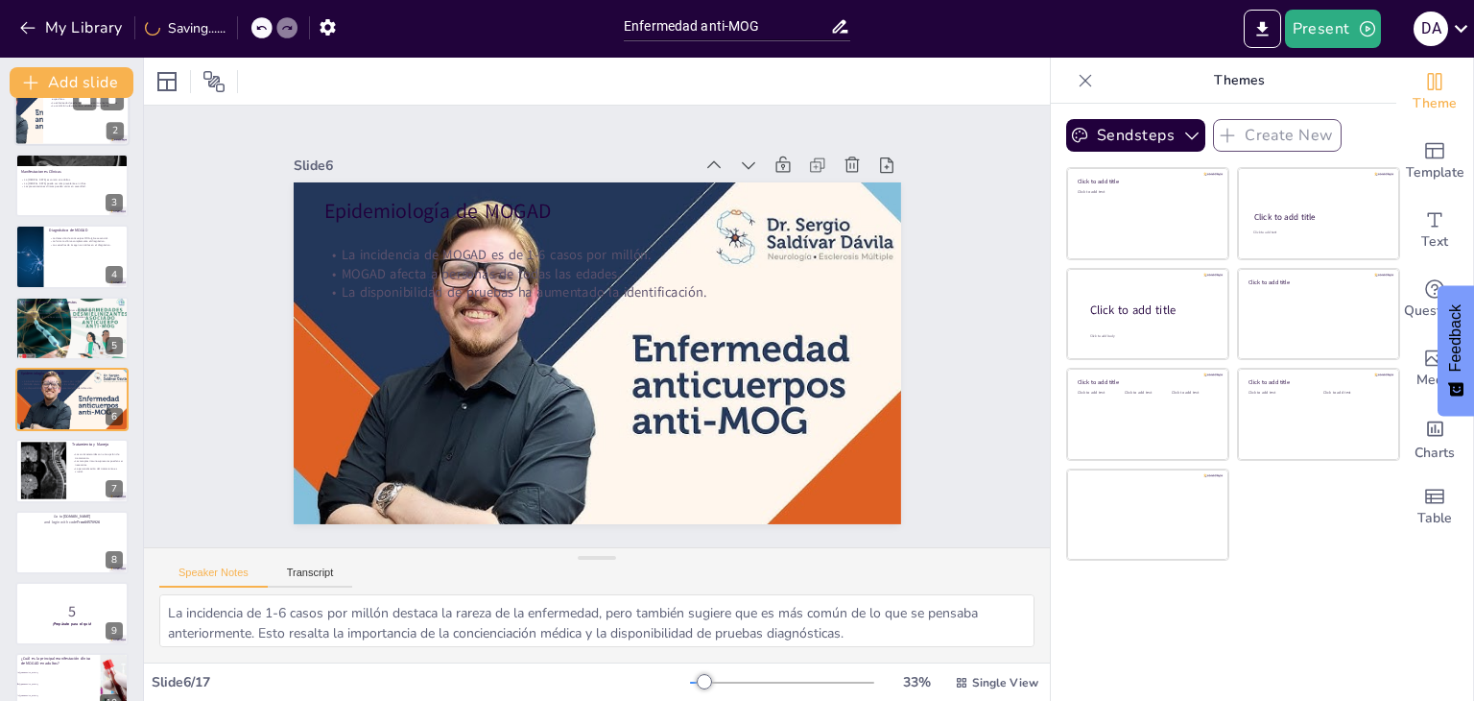
checkbox input "true"
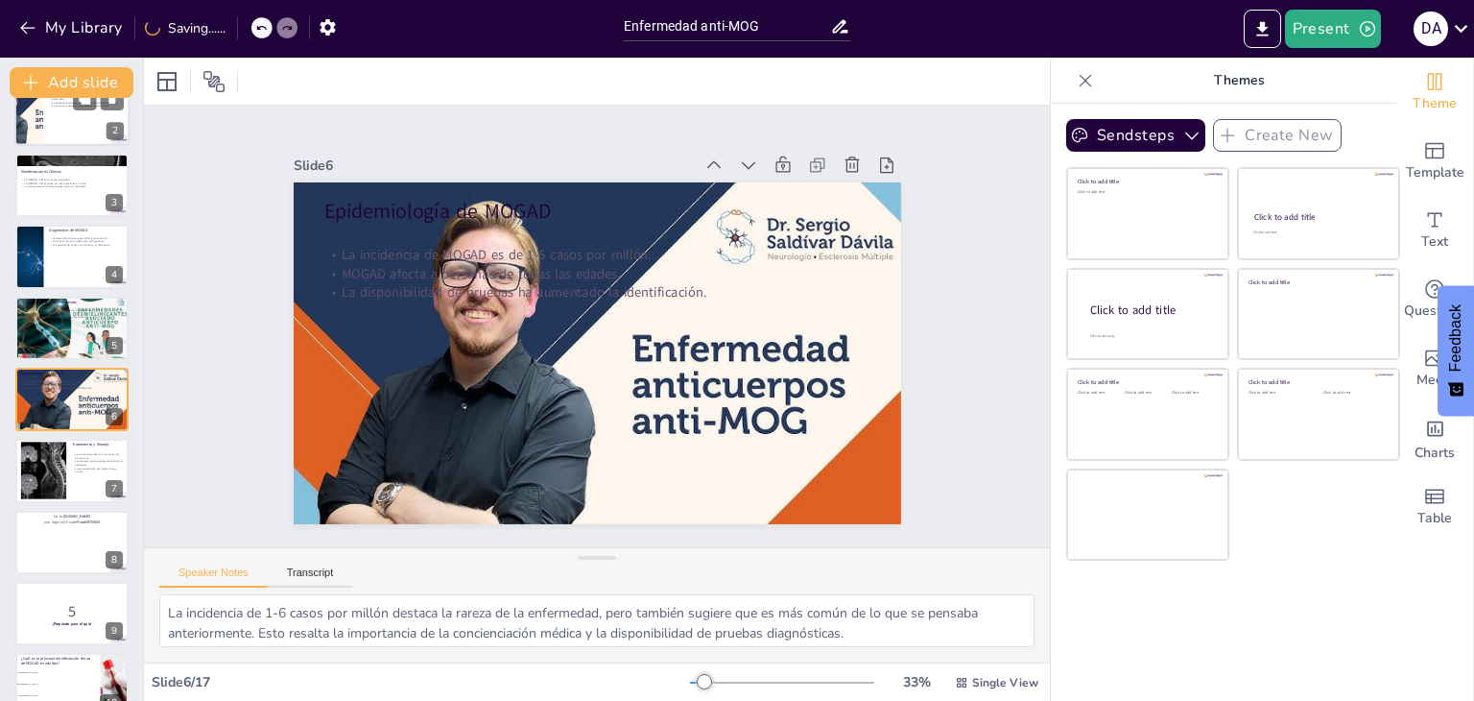
checkbox input "true"
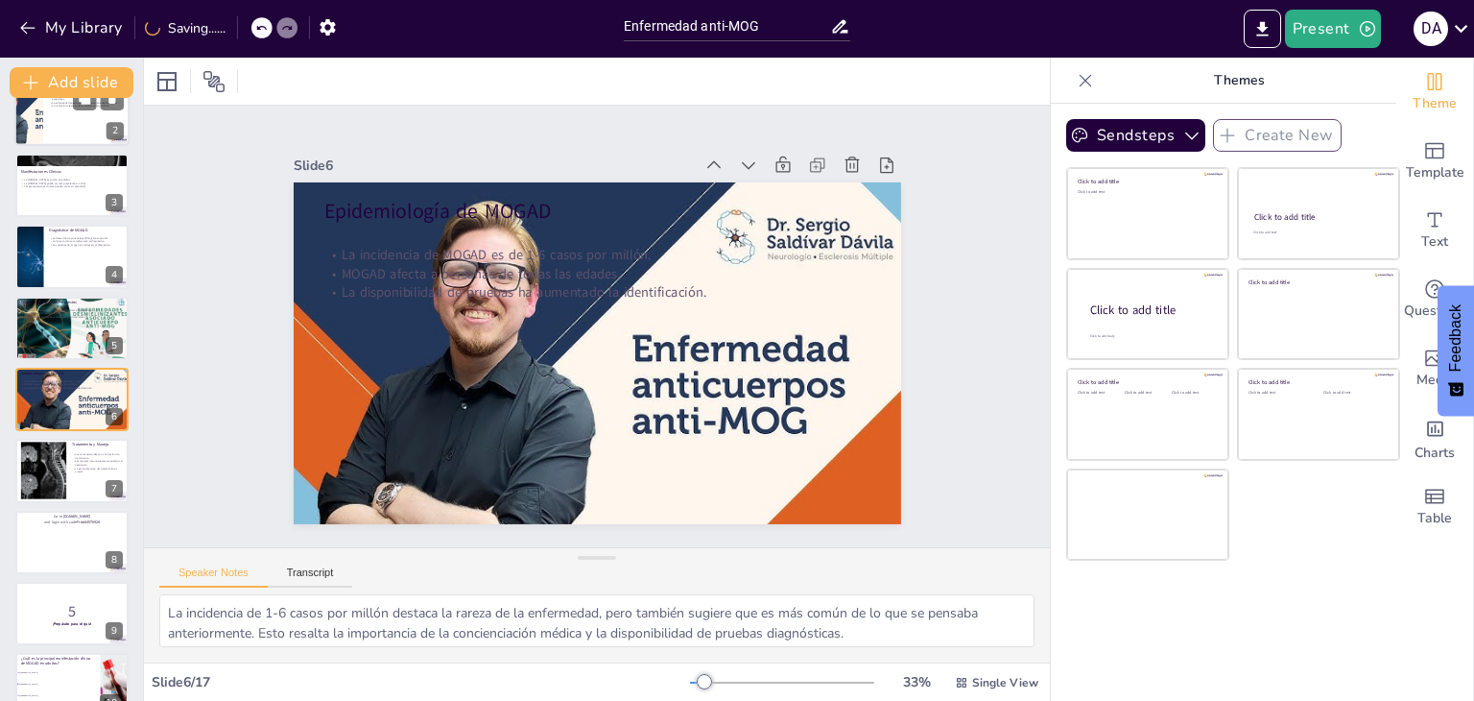
checkbox input "true"
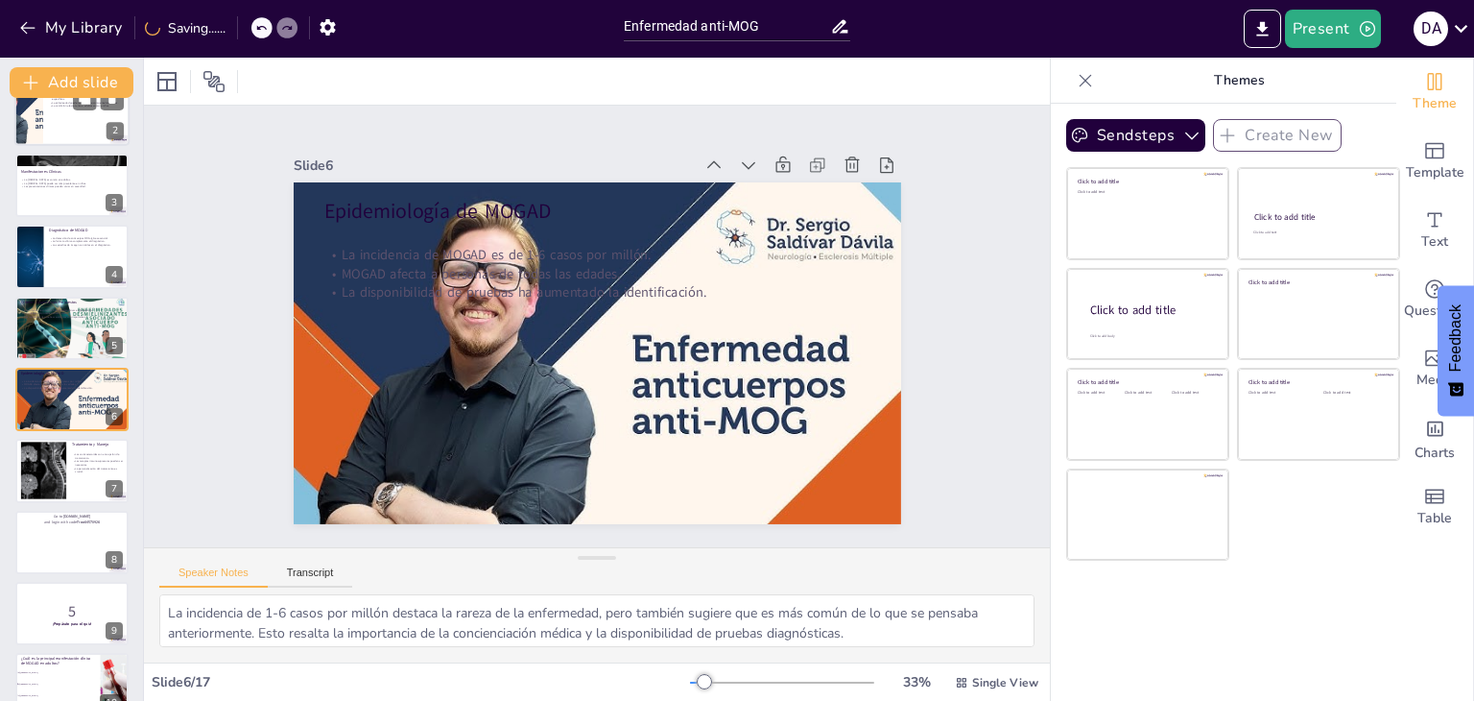
click at [70, 140] on div at bounding box center [71, 114] width 115 height 65
type textarea "La presencia de anticuerpos anti-MOG es fundamental en el diagnóstico de esta e…"
checkbox input "true"
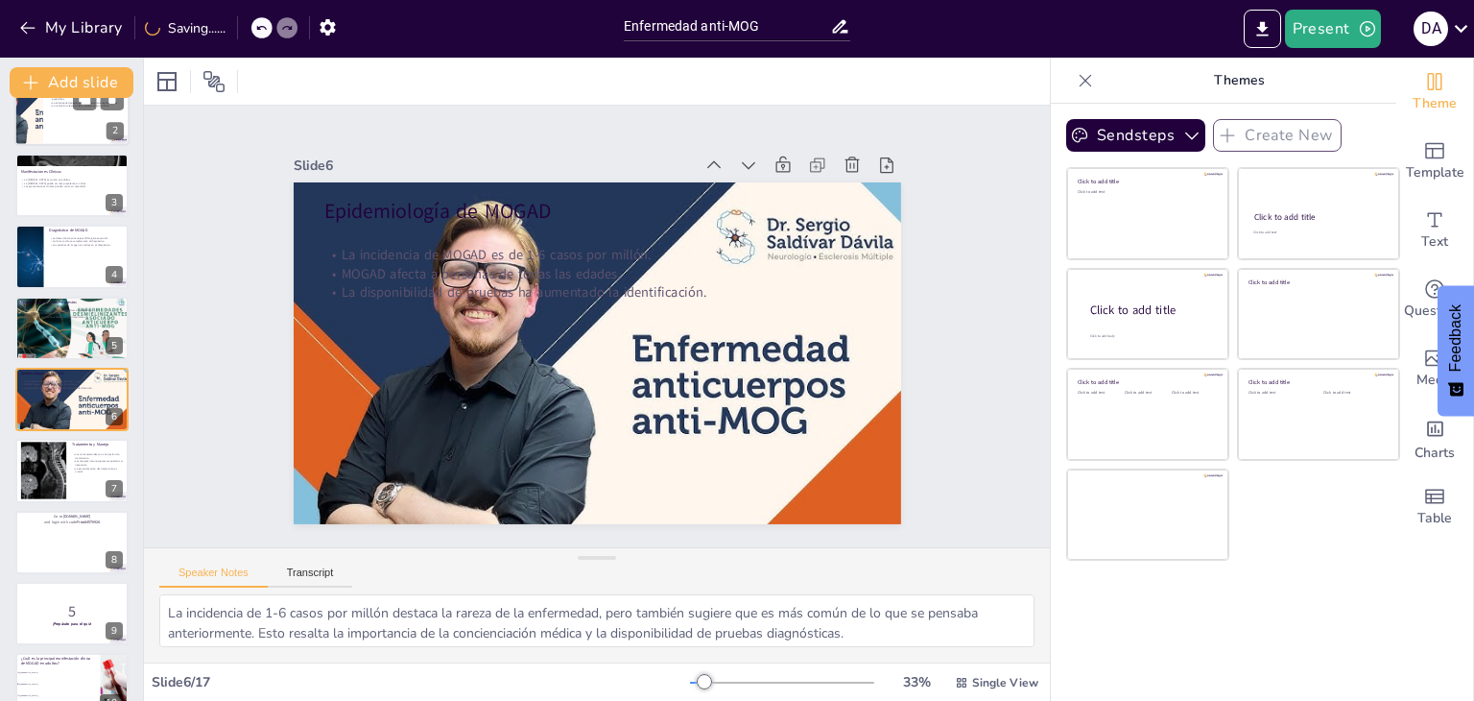
checkbox input "true"
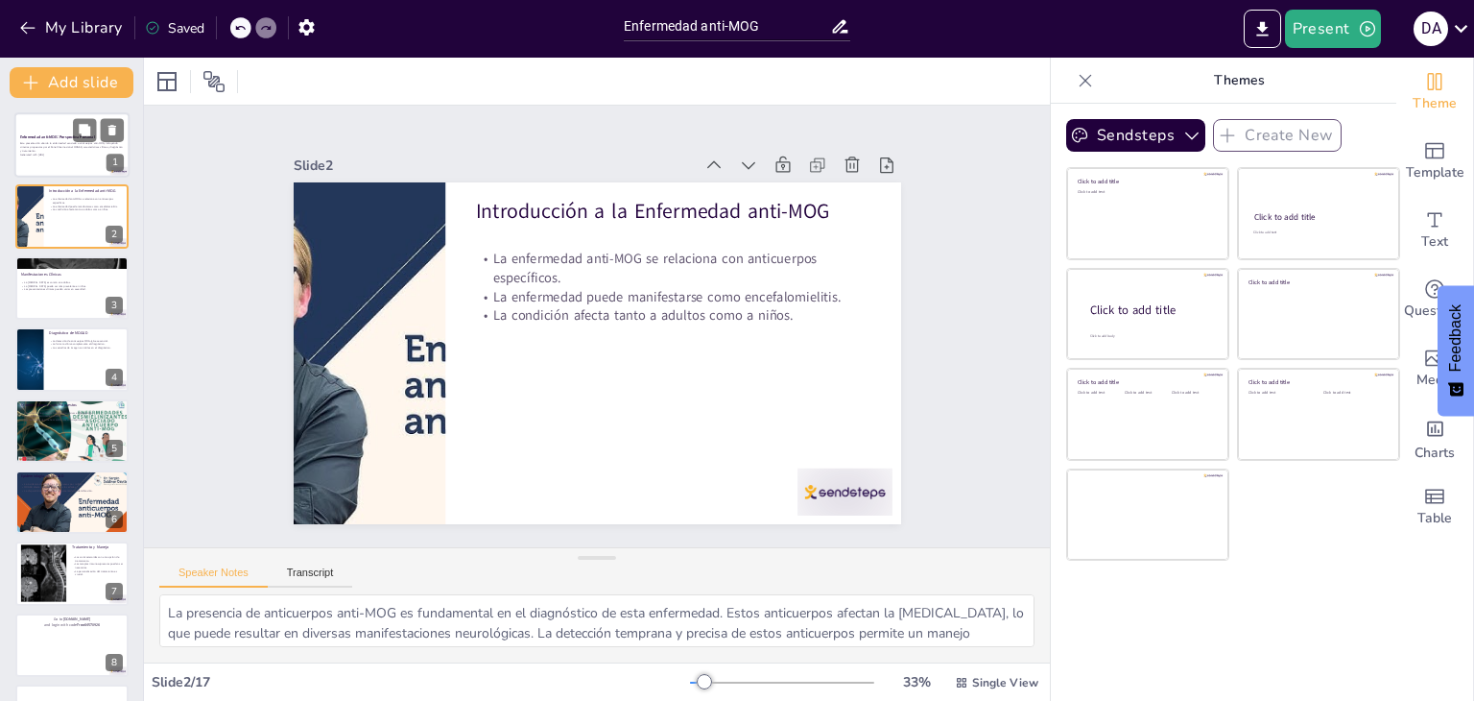
checkbox input "true"
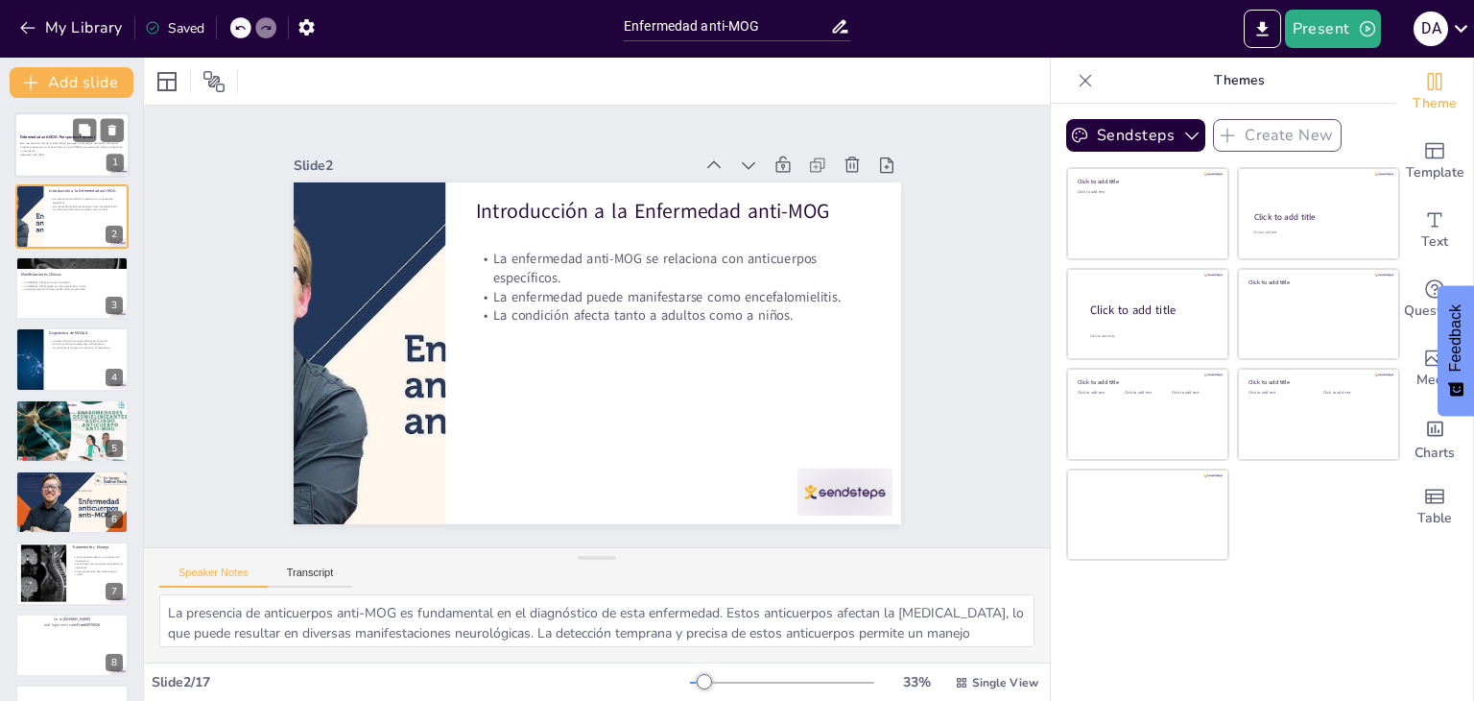
checkbox input "true"
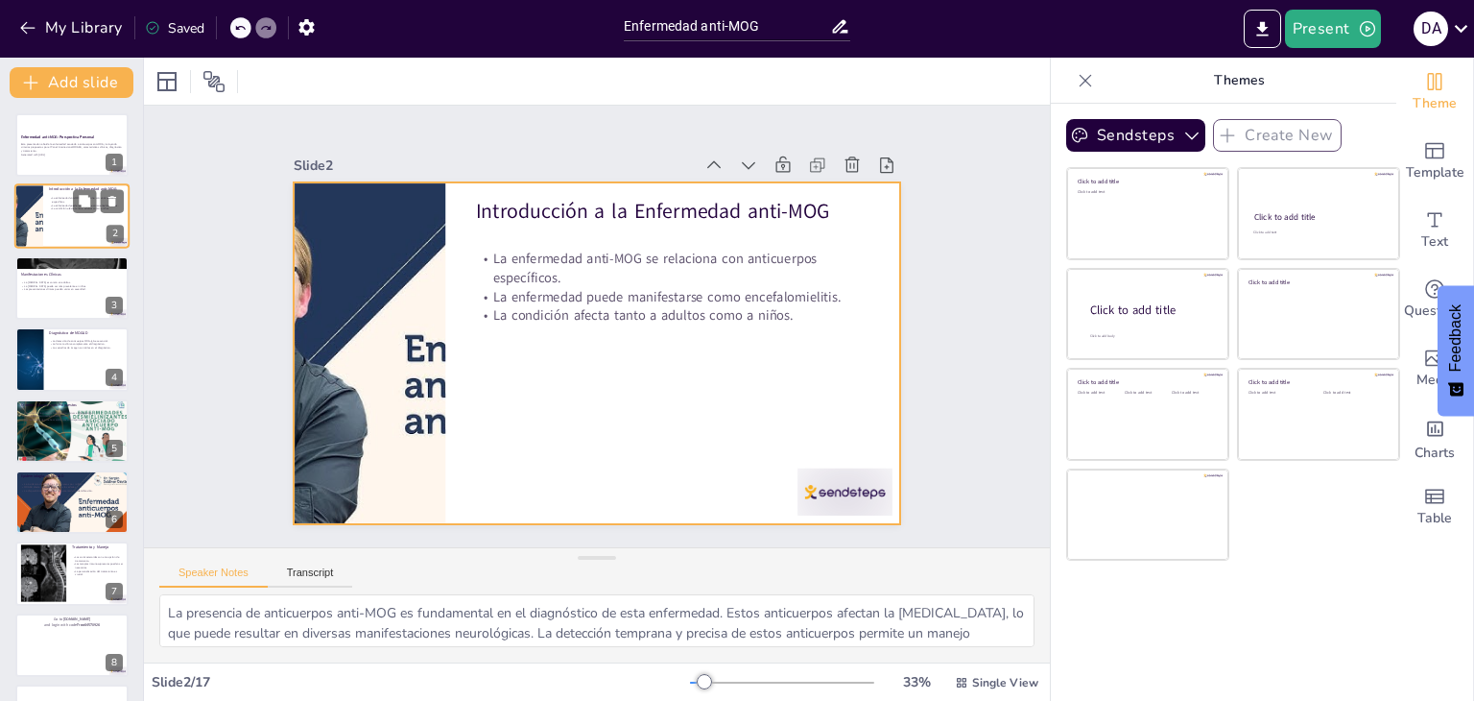
click at [97, 214] on div at bounding box center [71, 216] width 115 height 65
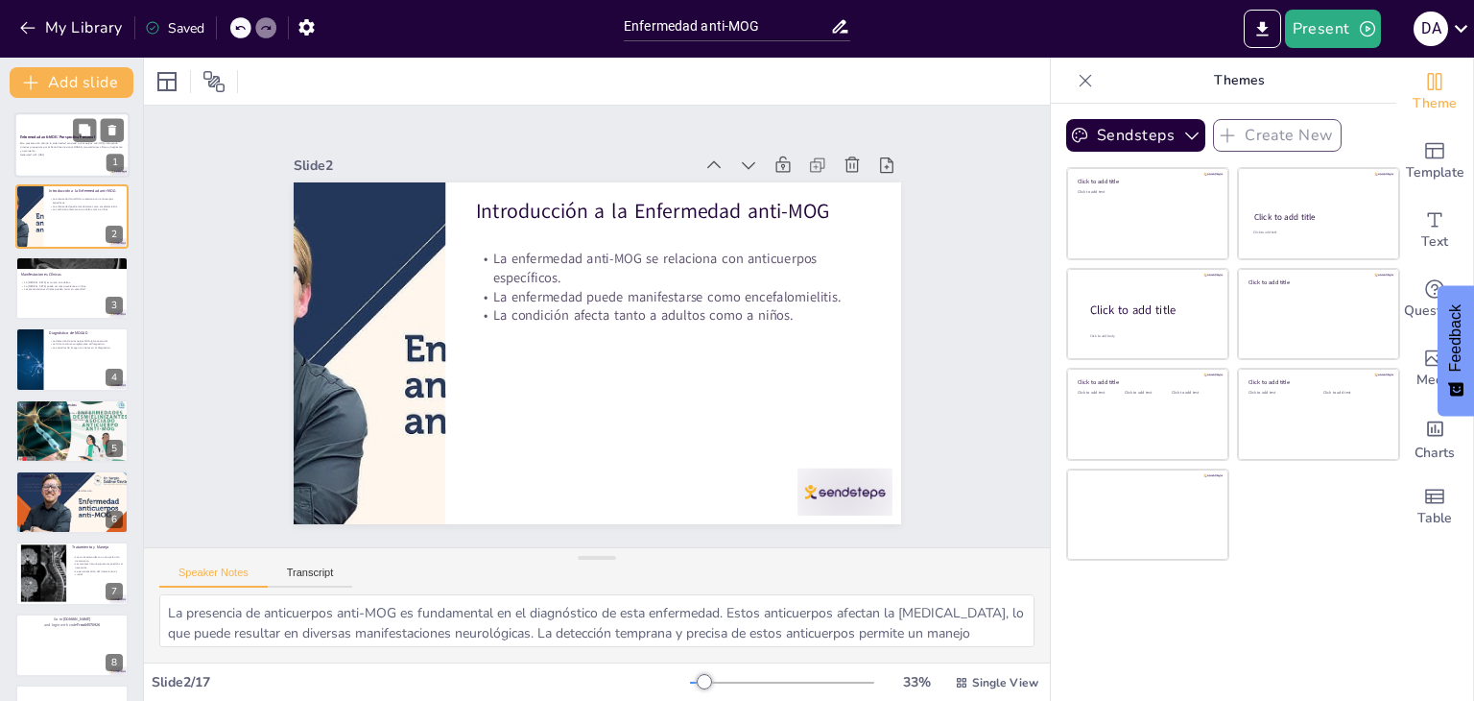
click at [73, 129] on div at bounding box center [98, 129] width 51 height 23
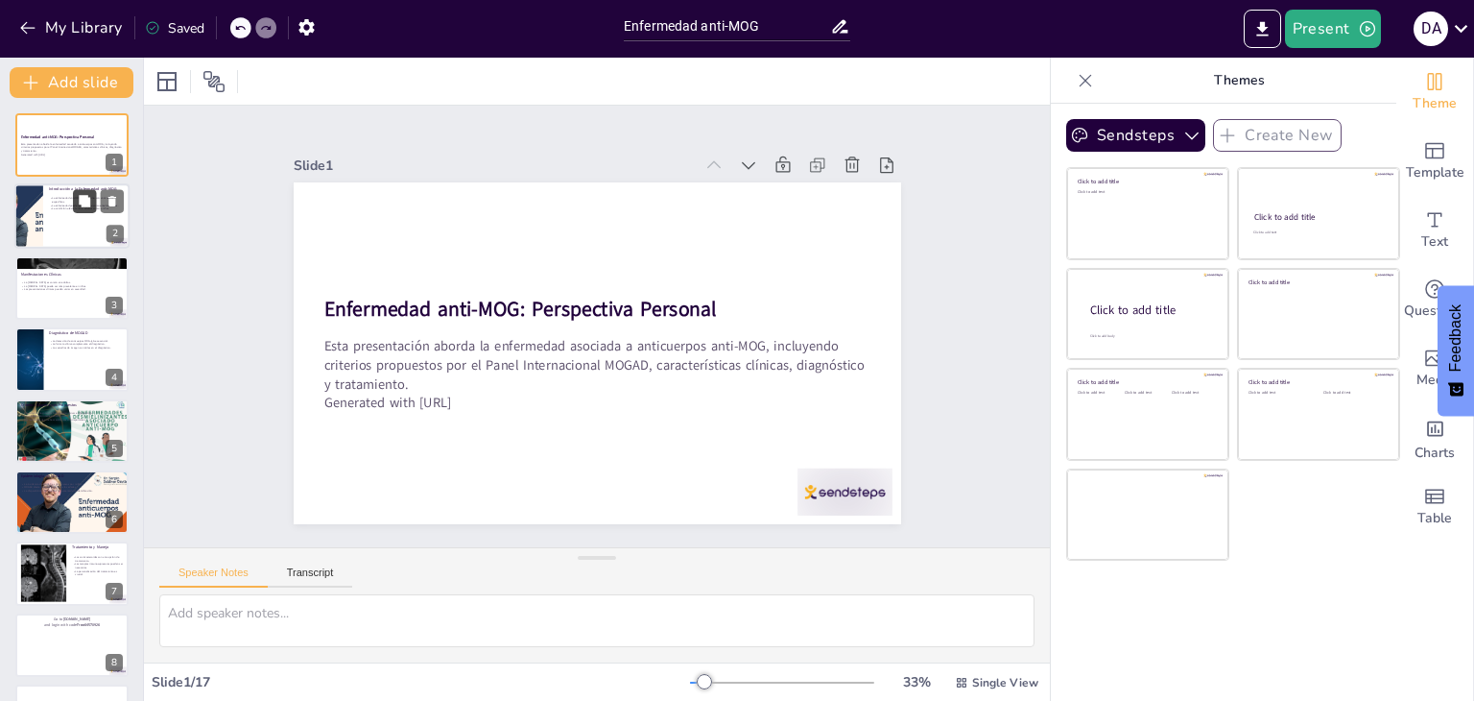
click at [81, 204] on icon at bounding box center [84, 201] width 13 height 13
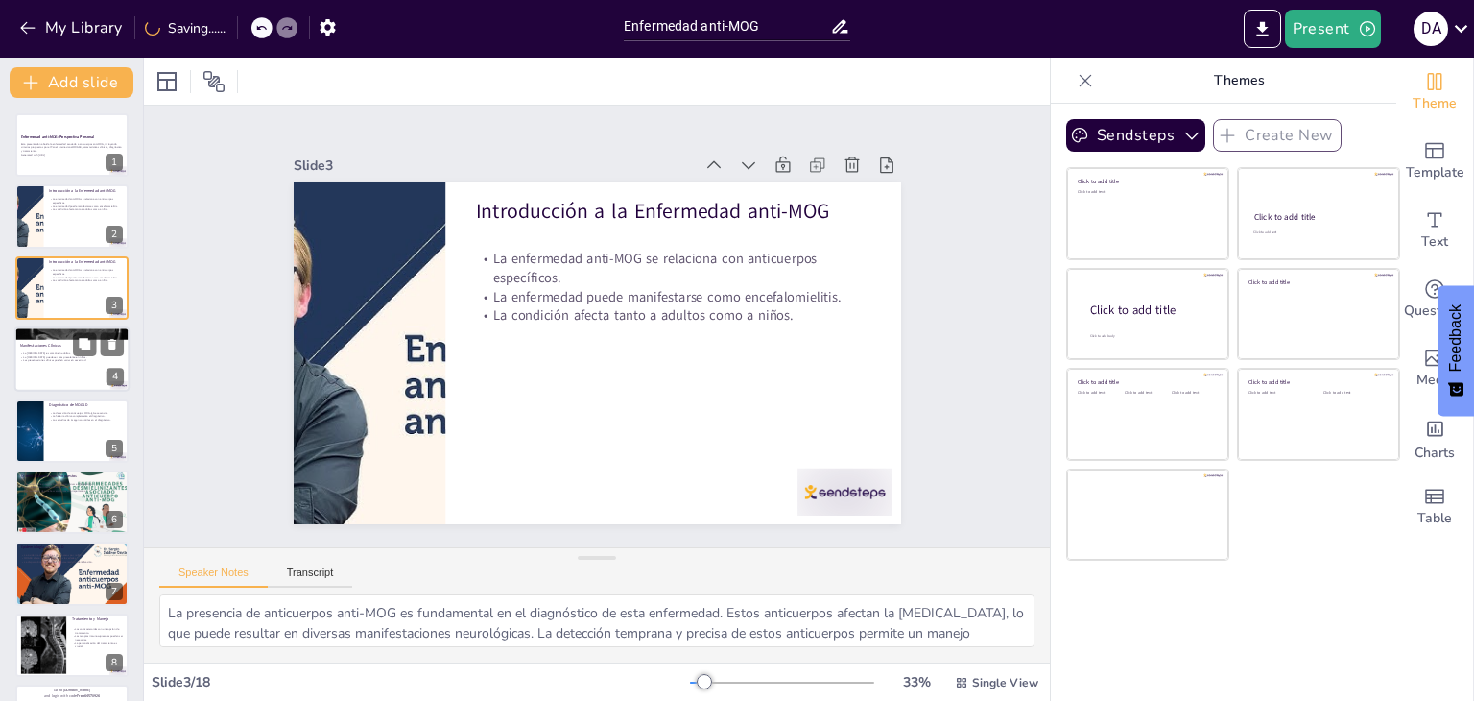
click at [52, 343] on p "Manifestaciones Clínicas" at bounding box center [72, 346] width 104 height 6
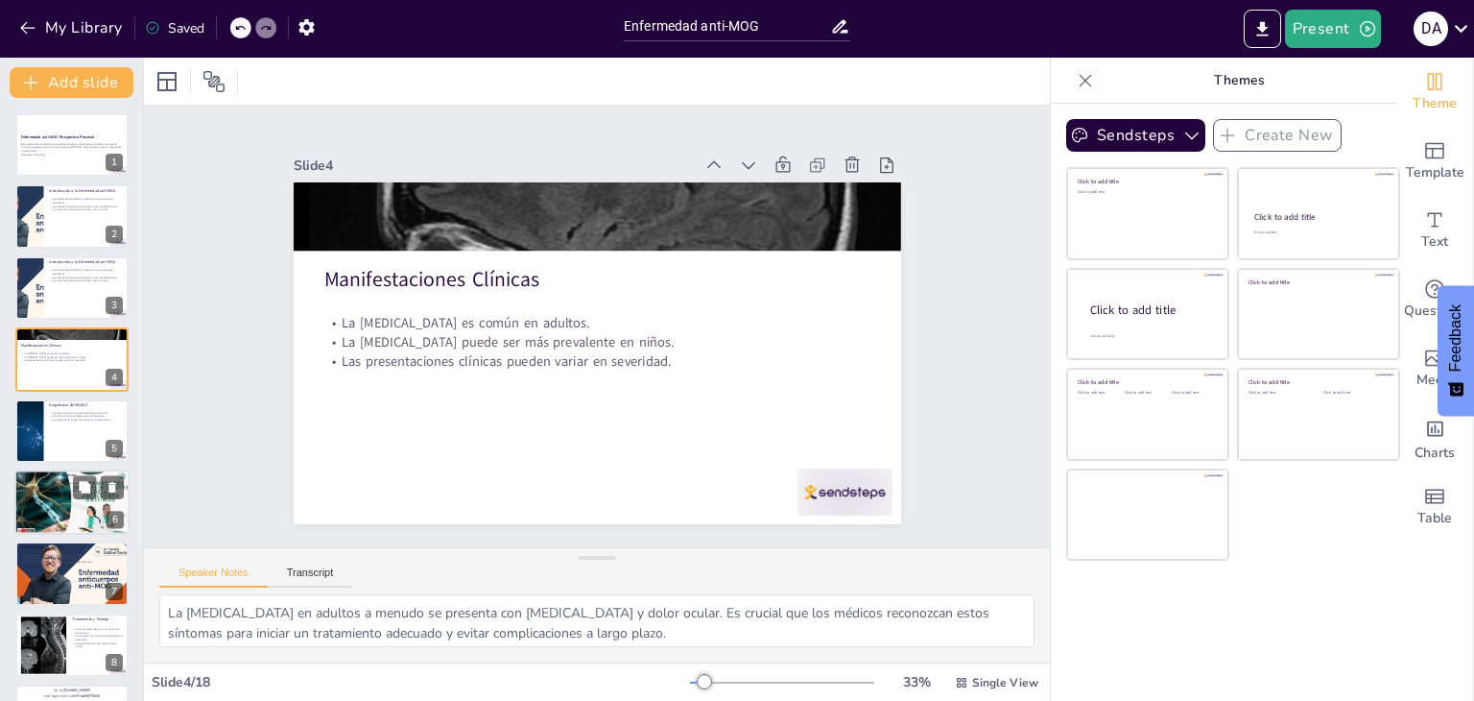
click at [80, 512] on div at bounding box center [71, 501] width 115 height 65
